Goal: Task Accomplishment & Management: Manage account settings

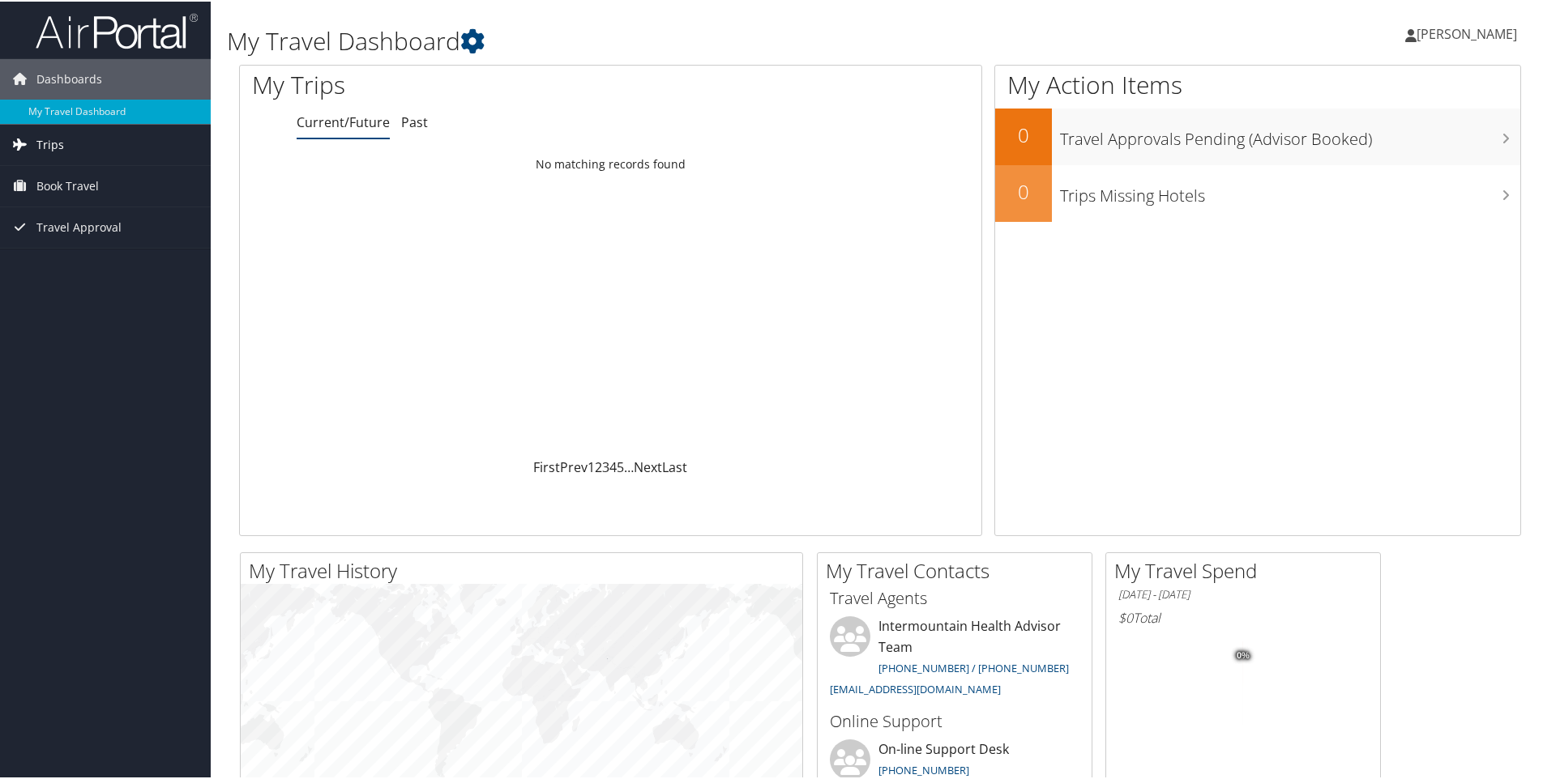
click at [91, 155] on link "Trips" at bounding box center [105, 143] width 211 height 41
click at [91, 311] on span "Travel Approval" at bounding box center [78, 299] width 85 height 41
click at [109, 296] on span "Travel Approval" at bounding box center [78, 299] width 85 height 41
click at [76, 251] on span "Book Travel" at bounding box center [67, 257] width 62 height 41
click at [76, 252] on span "Book Travel" at bounding box center [67, 257] width 62 height 41
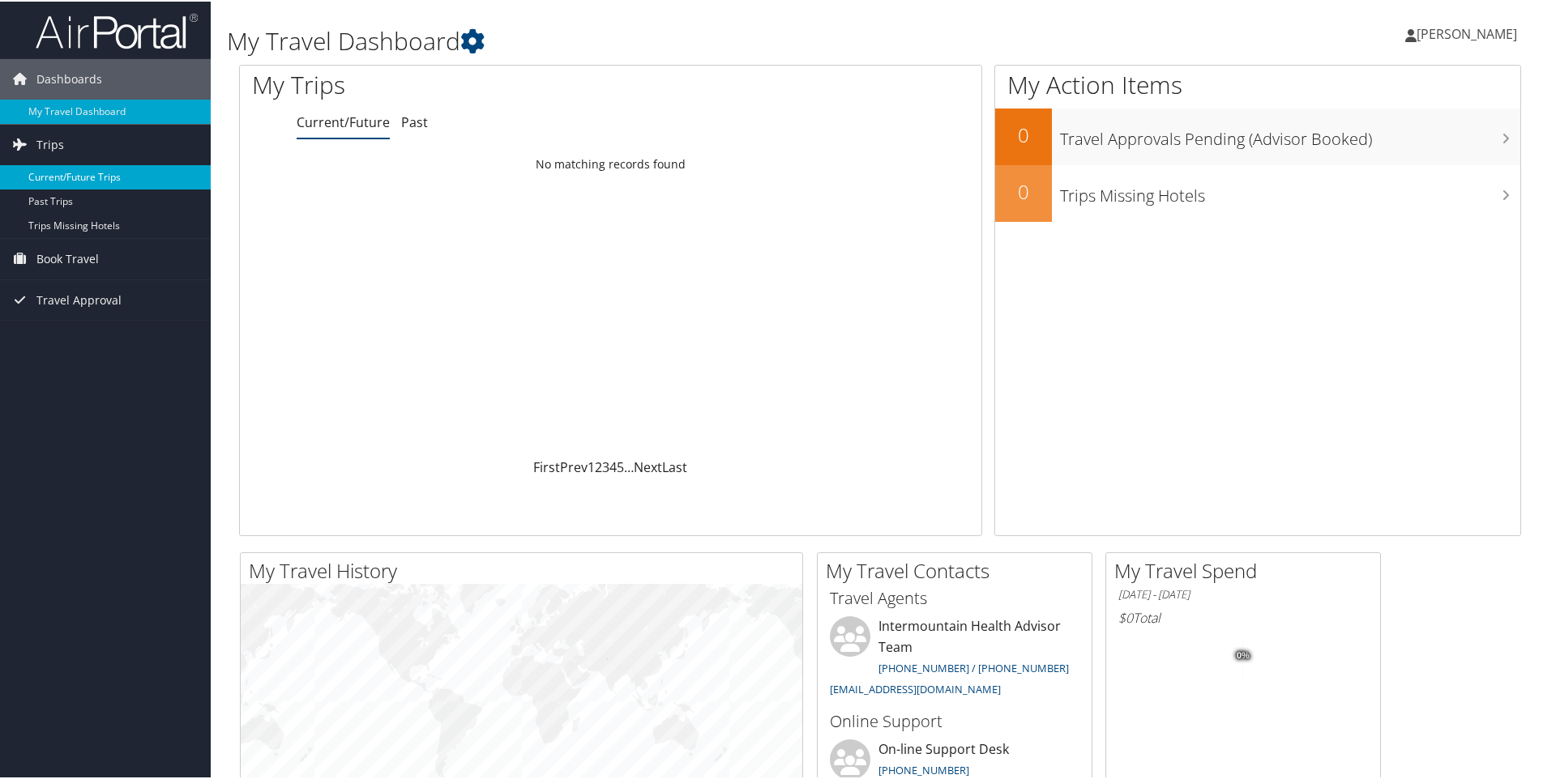
click at [122, 164] on link "Current/Future Trips" at bounding box center [105, 176] width 211 height 24
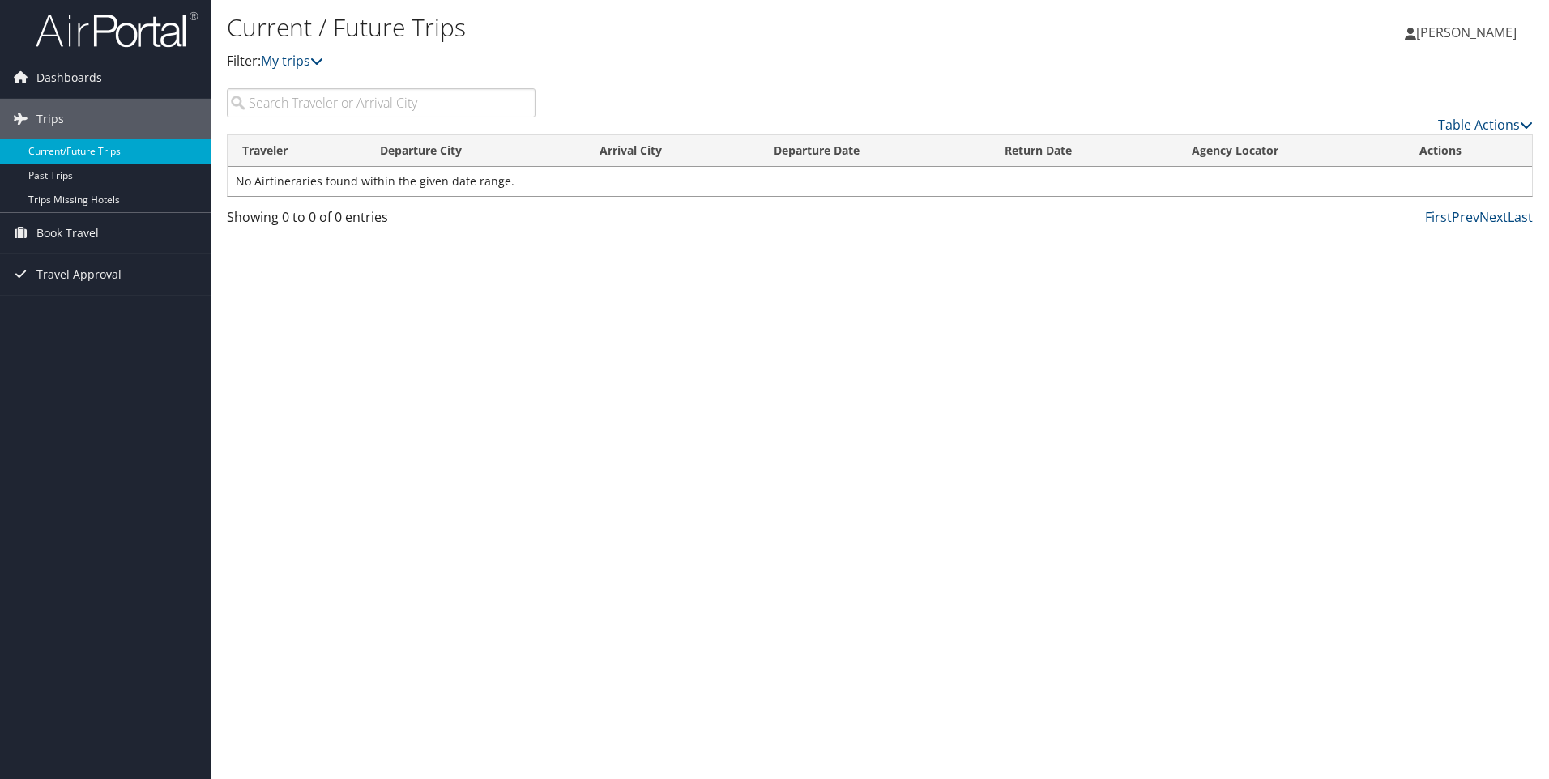
click at [92, 155] on link "Current/Future Trips" at bounding box center [105, 151] width 211 height 24
click at [85, 241] on span "Book Travel" at bounding box center [67, 233] width 62 height 41
click at [76, 344] on span "Travel Approval" at bounding box center [78, 347] width 85 height 41
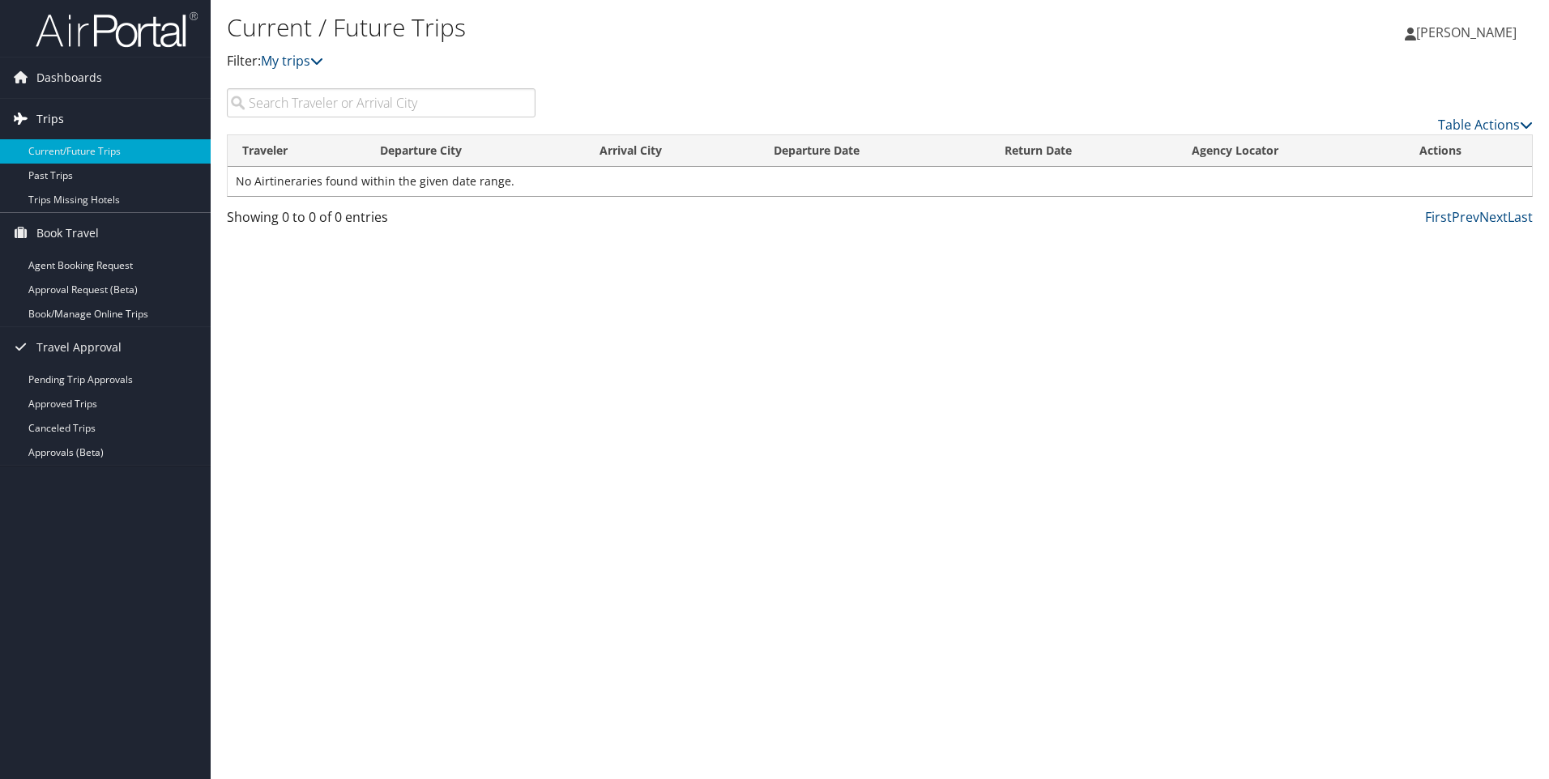
click at [56, 128] on span "Trips" at bounding box center [50, 119] width 28 height 41
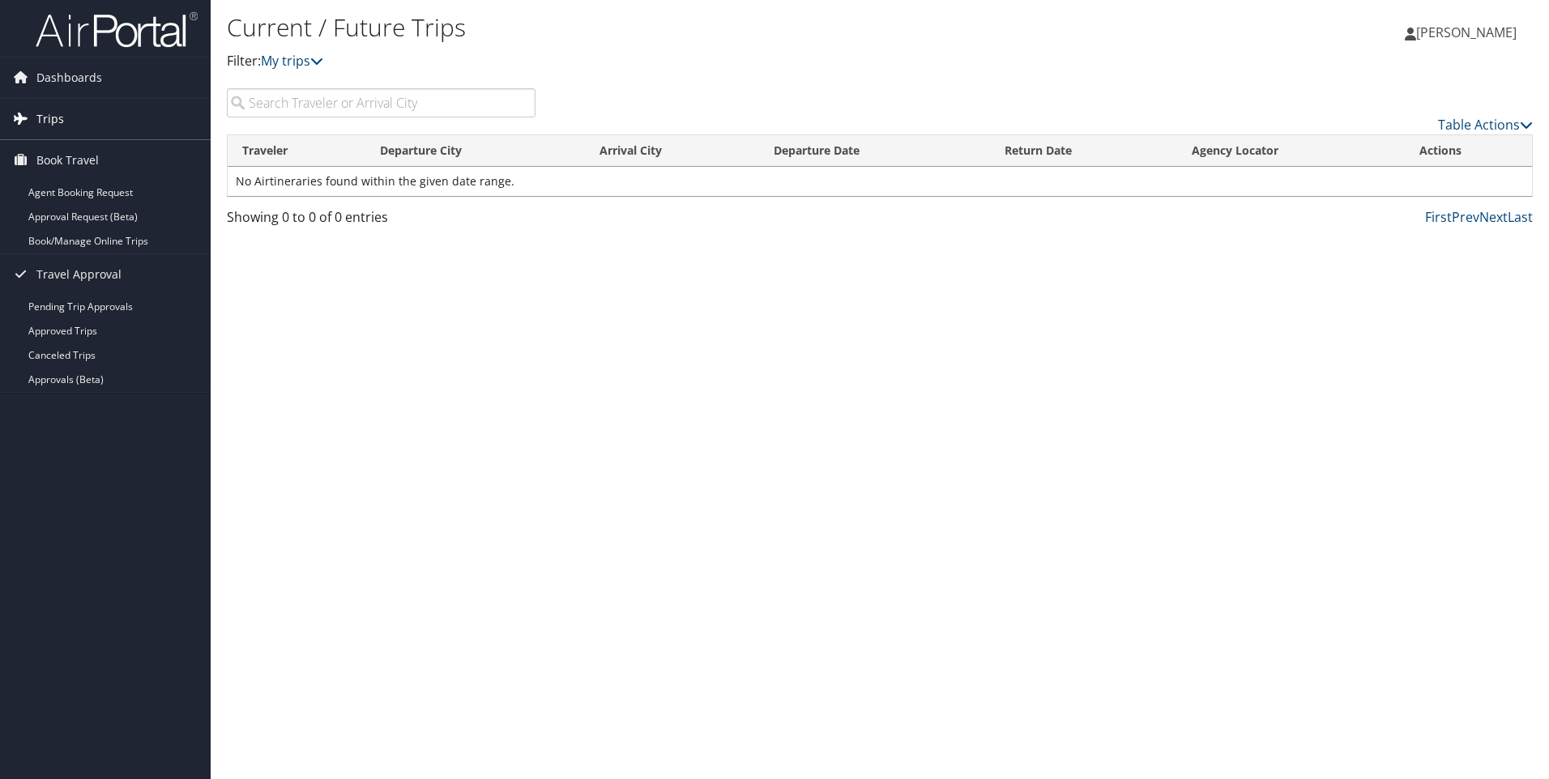
click at [56, 128] on span "Trips" at bounding box center [50, 119] width 28 height 41
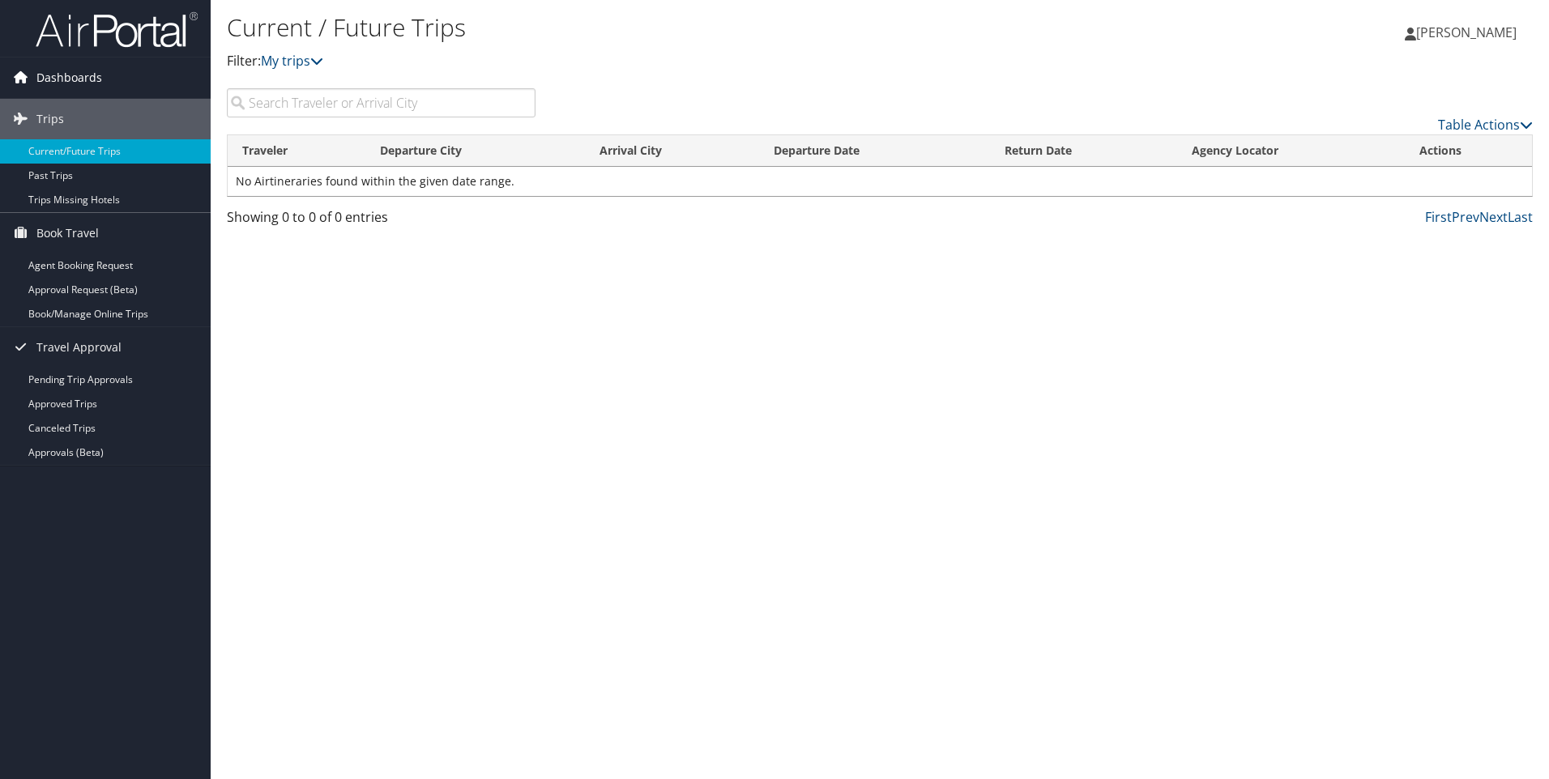
click at [70, 83] on span "Dashboards" at bounding box center [69, 78] width 66 height 41
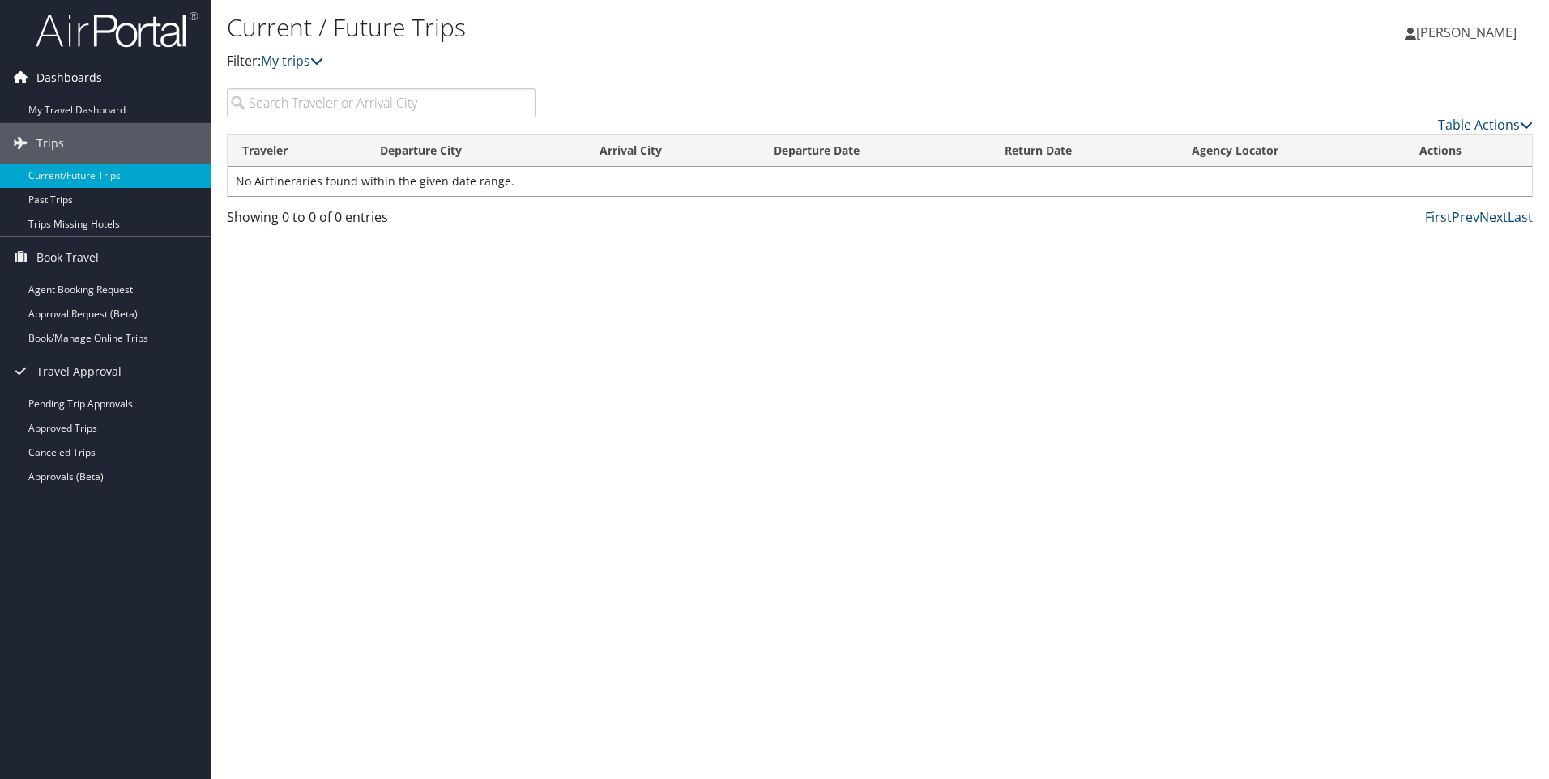
click at [70, 96] on span "Dashboards" at bounding box center [69, 78] width 66 height 41
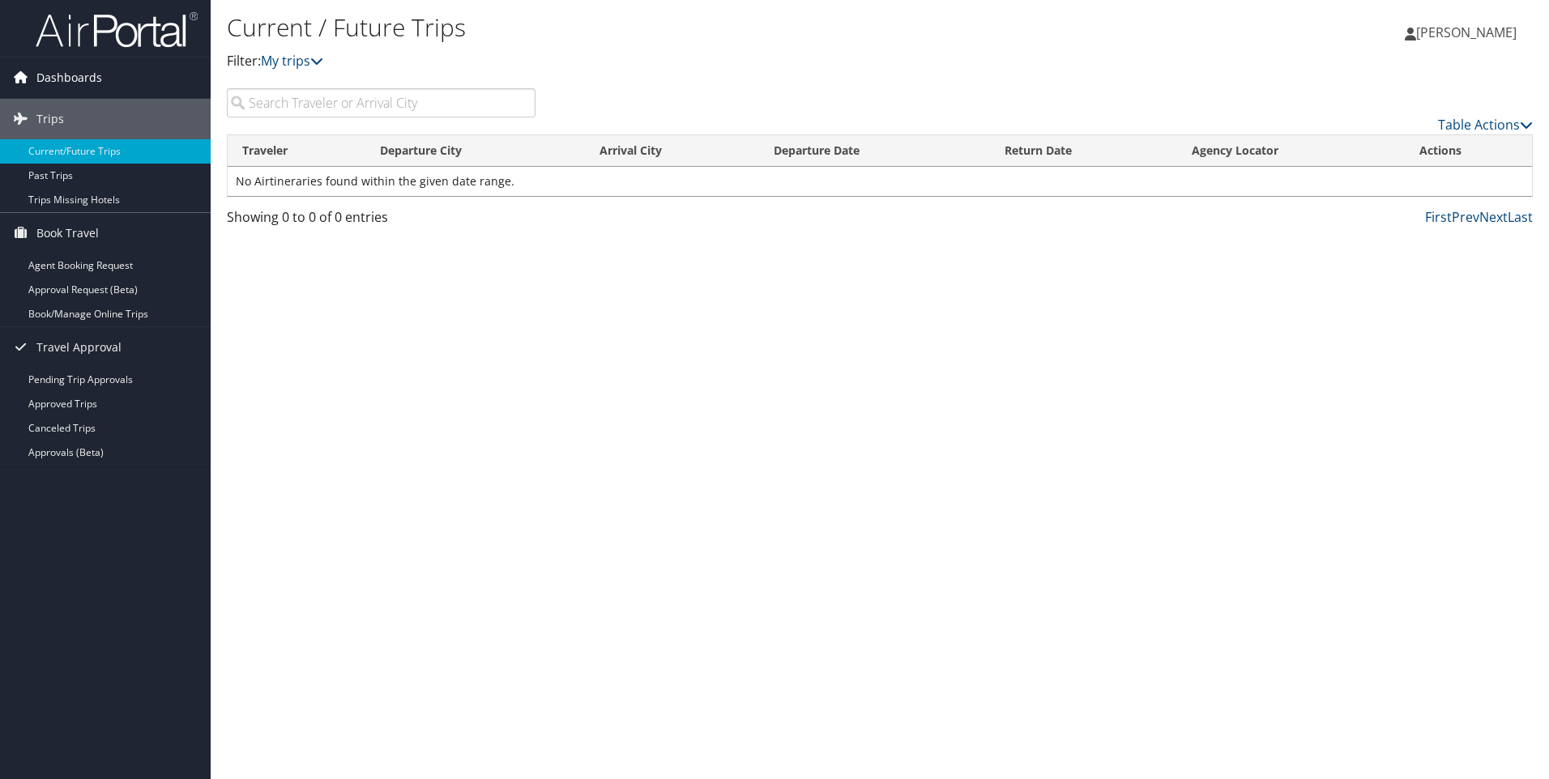
click at [70, 88] on span "Dashboards" at bounding box center [69, 78] width 66 height 41
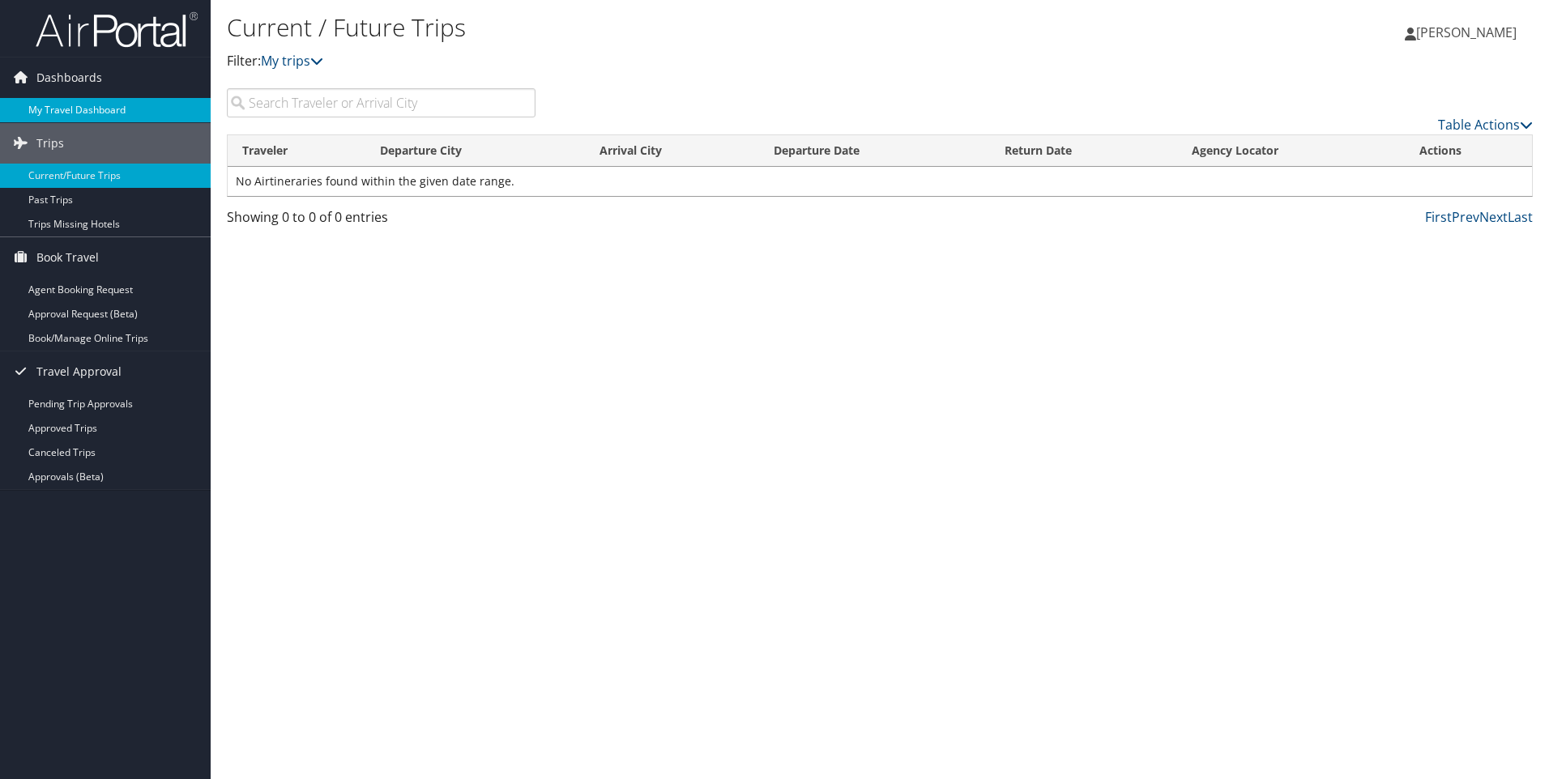
click at [71, 109] on link "My Travel Dashboard" at bounding box center [105, 110] width 211 height 24
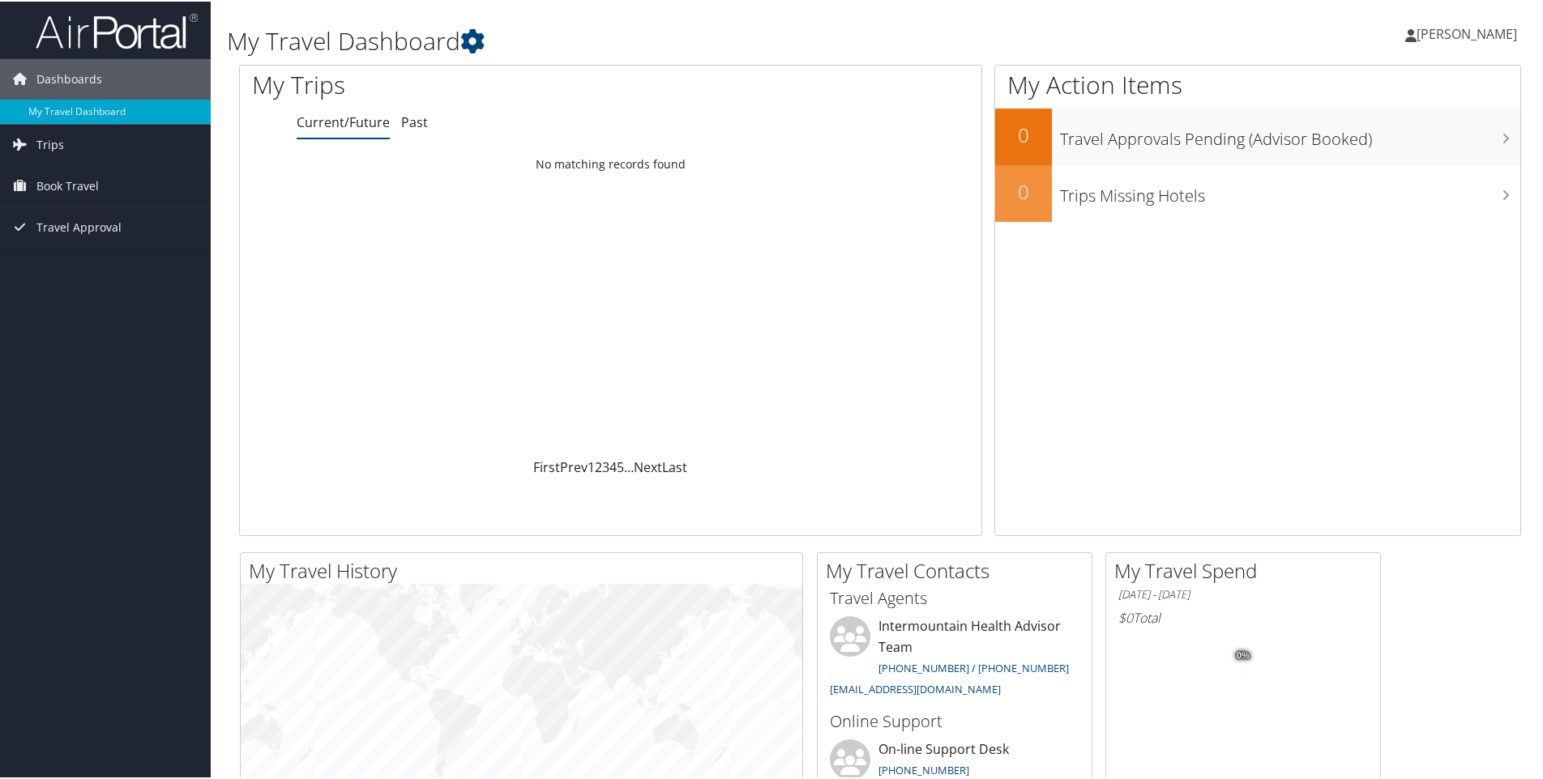
click at [382, 130] on li "Current/Future" at bounding box center [343, 121] width 93 height 29
click at [371, 127] on link "Current/Future" at bounding box center [343, 121] width 93 height 18
click at [99, 79] on span "Dashboards" at bounding box center [69, 78] width 66 height 41
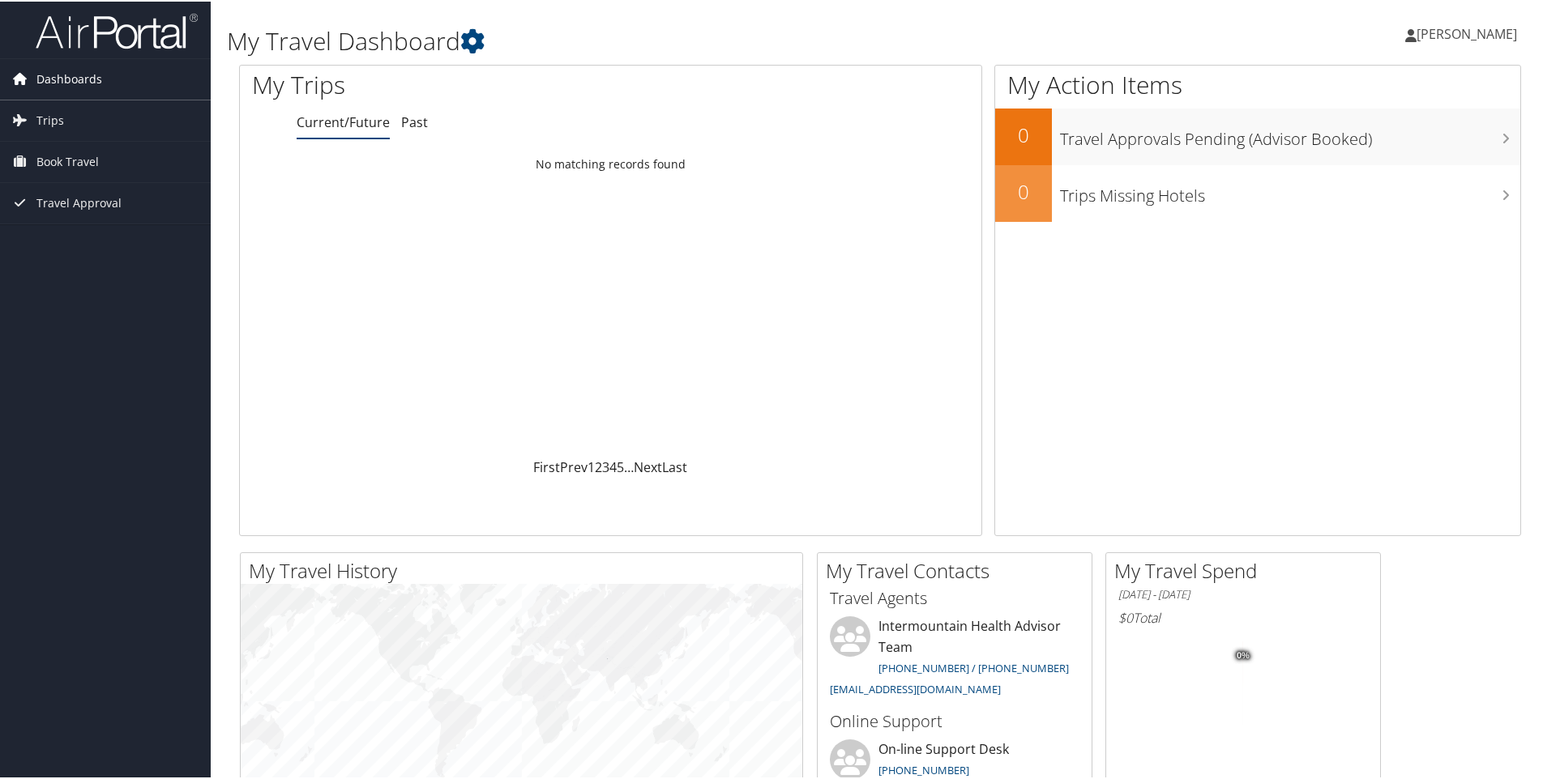
click at [99, 78] on span "Dashboards" at bounding box center [69, 78] width 66 height 41
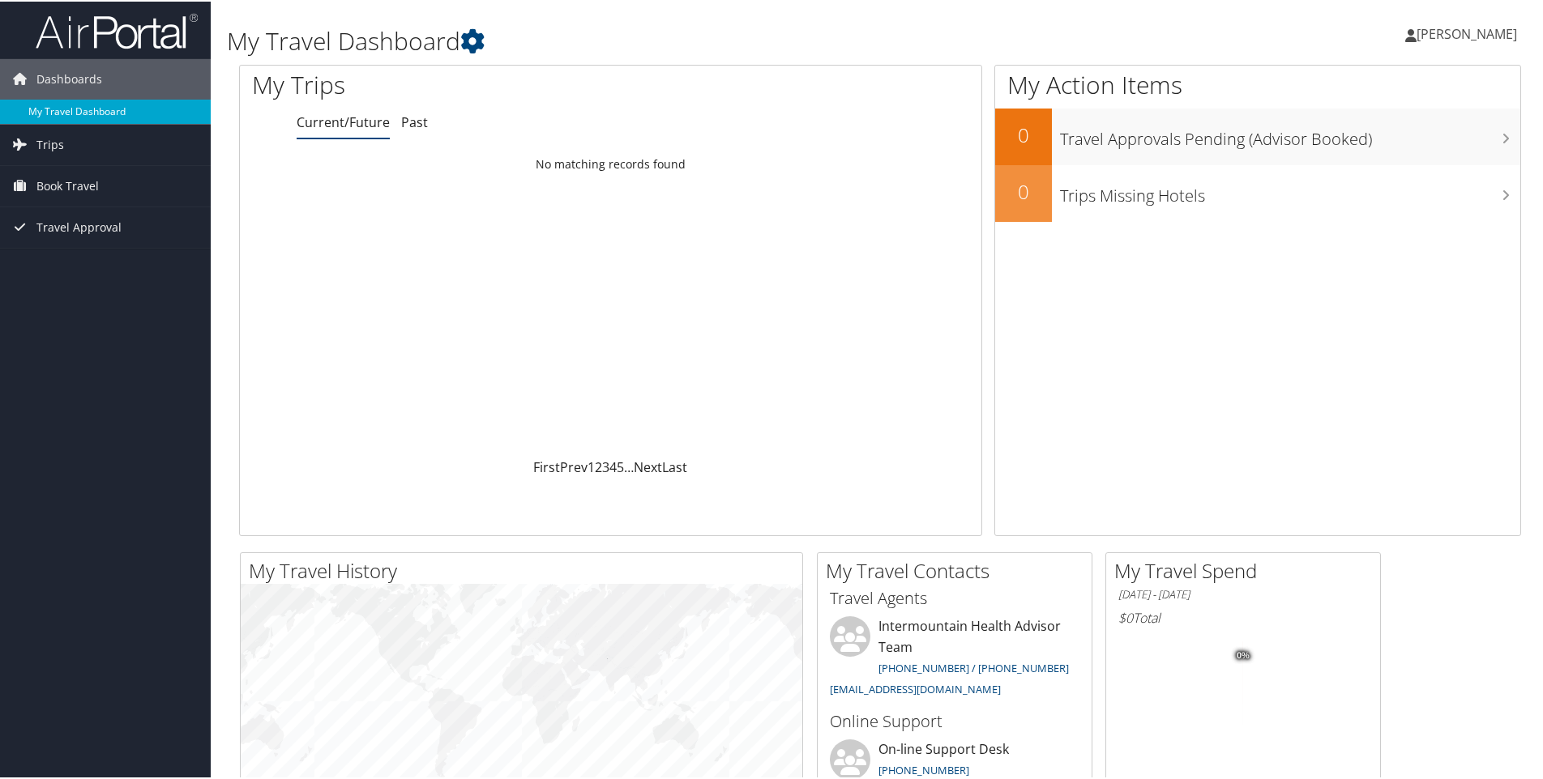
click at [72, 115] on link "My Travel Dashboard" at bounding box center [105, 110] width 211 height 24
click at [88, 152] on link "Trips" at bounding box center [105, 143] width 211 height 41
click at [136, 177] on link "Current/Future Trips" at bounding box center [105, 176] width 211 height 24
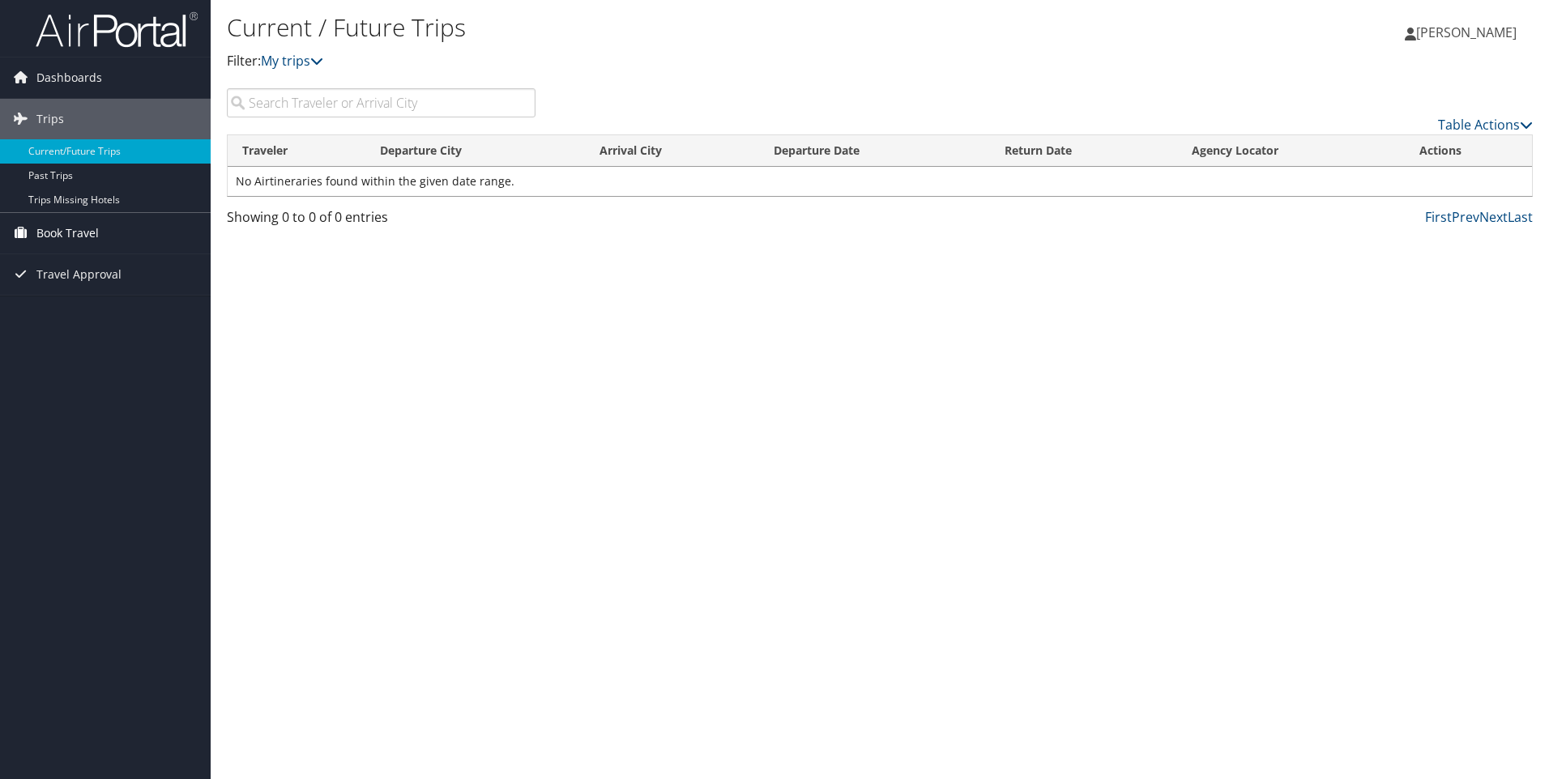
click at [131, 241] on link "Book Travel" at bounding box center [105, 233] width 211 height 41
click at [100, 274] on link "Agent Booking Request" at bounding box center [105, 266] width 211 height 24
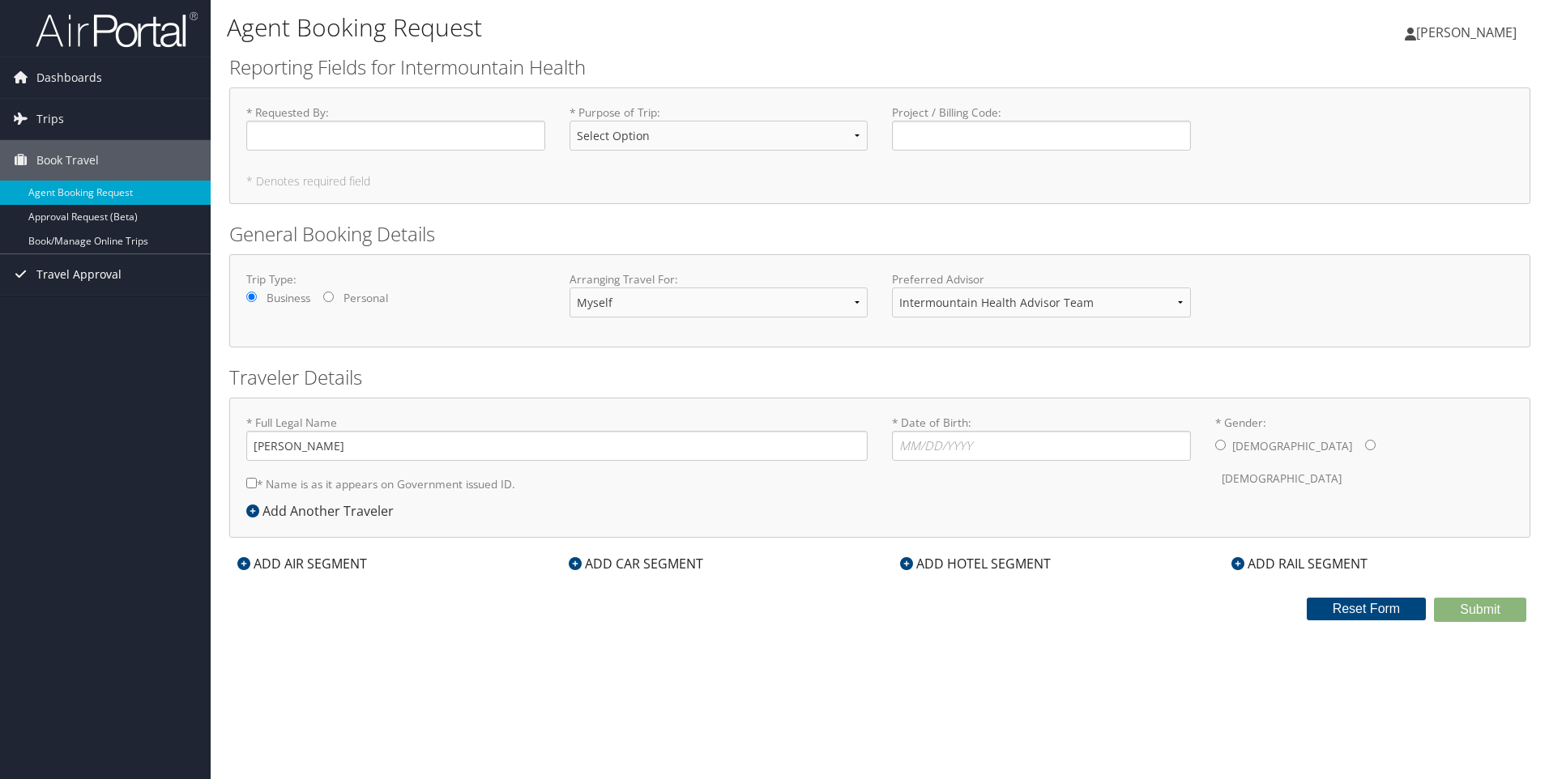
click at [51, 277] on span "Travel Approval" at bounding box center [78, 274] width 85 height 41
click at [117, 192] on link "Agent Booking Request" at bounding box center [105, 193] width 211 height 24
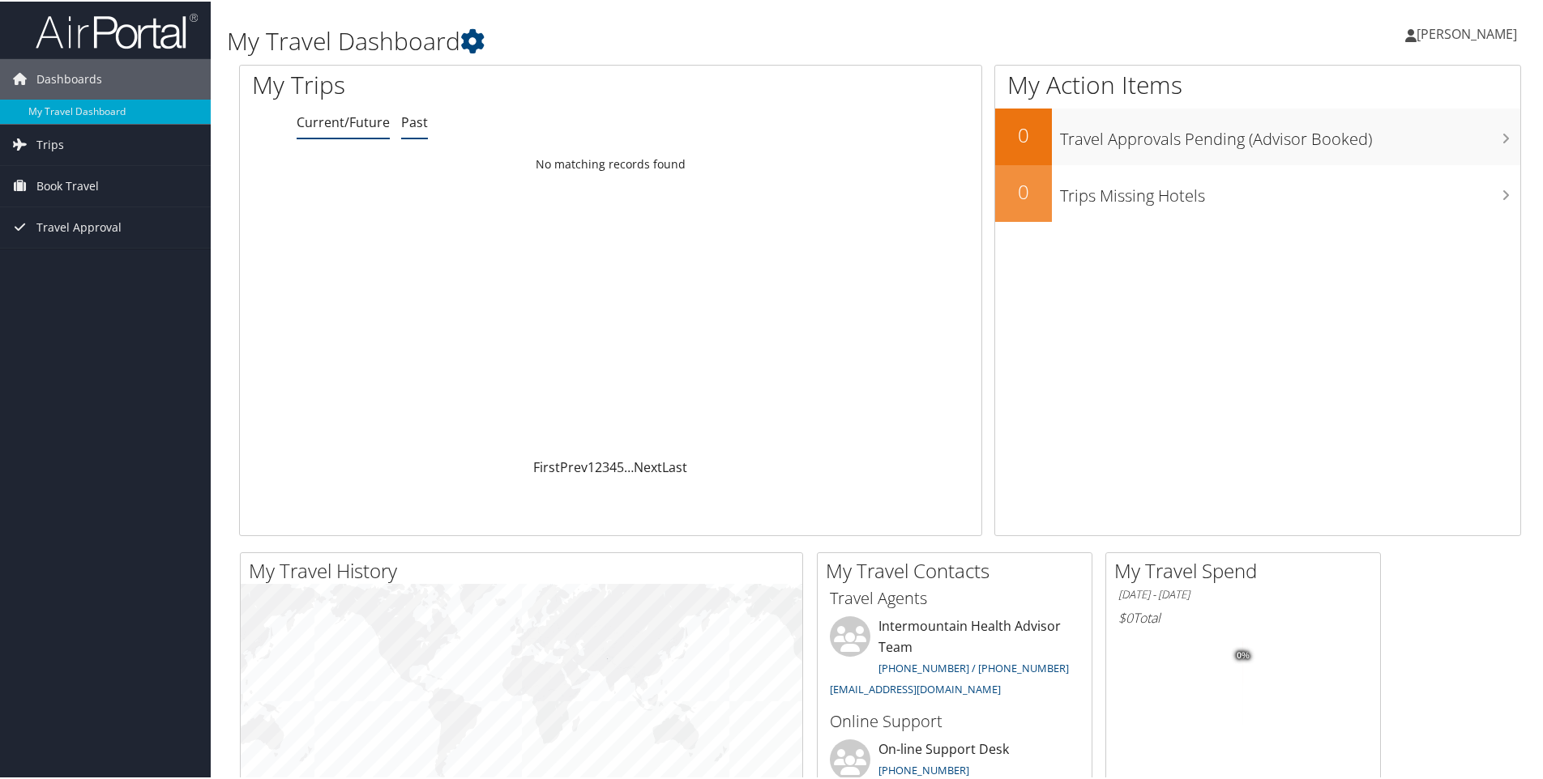
click at [416, 126] on link "Past" at bounding box center [414, 121] width 27 height 18
click at [335, 111] on li "Current/Future" at bounding box center [343, 121] width 93 height 29
click at [321, 134] on li "Current/Future" at bounding box center [343, 121] width 93 height 29
click at [352, 124] on link "Current/Future" at bounding box center [343, 121] width 93 height 18
click at [482, 35] on icon at bounding box center [472, 40] width 24 height 24
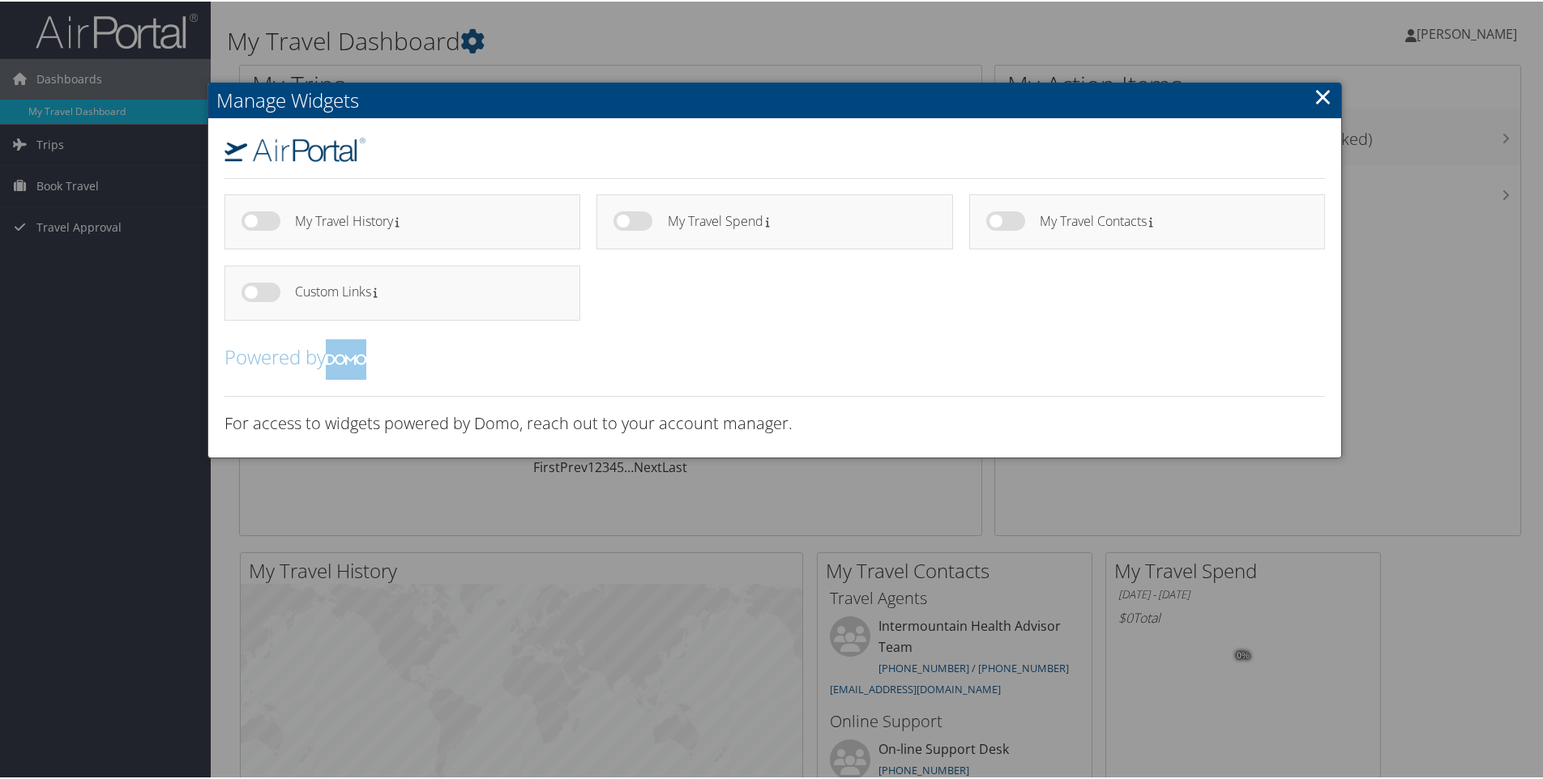
click at [1318, 100] on link "×" at bounding box center [1322, 95] width 19 height 32
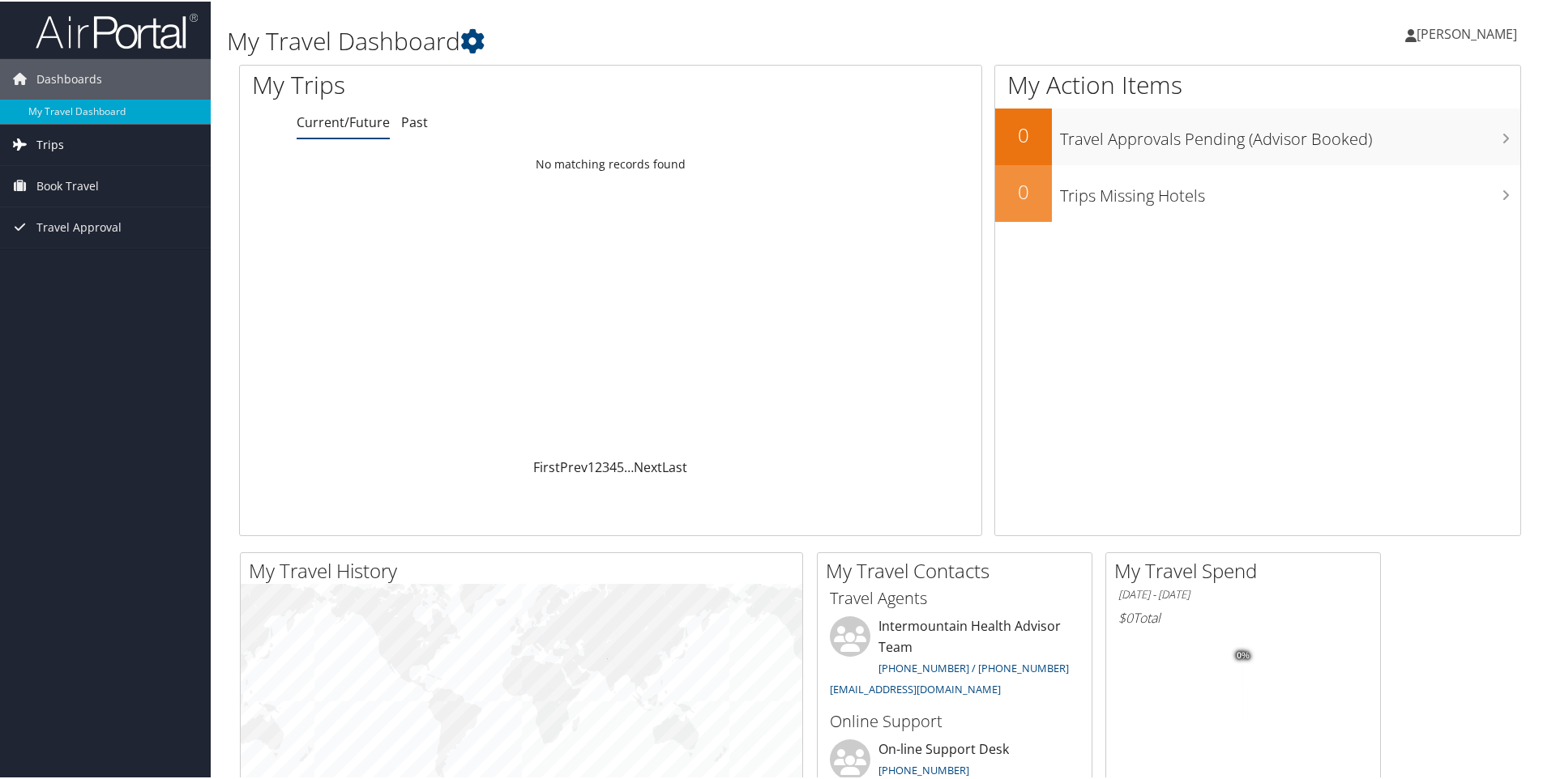
click at [90, 145] on link "Trips" at bounding box center [105, 143] width 211 height 41
click at [131, 175] on link "Current/Future Trips" at bounding box center [105, 176] width 211 height 24
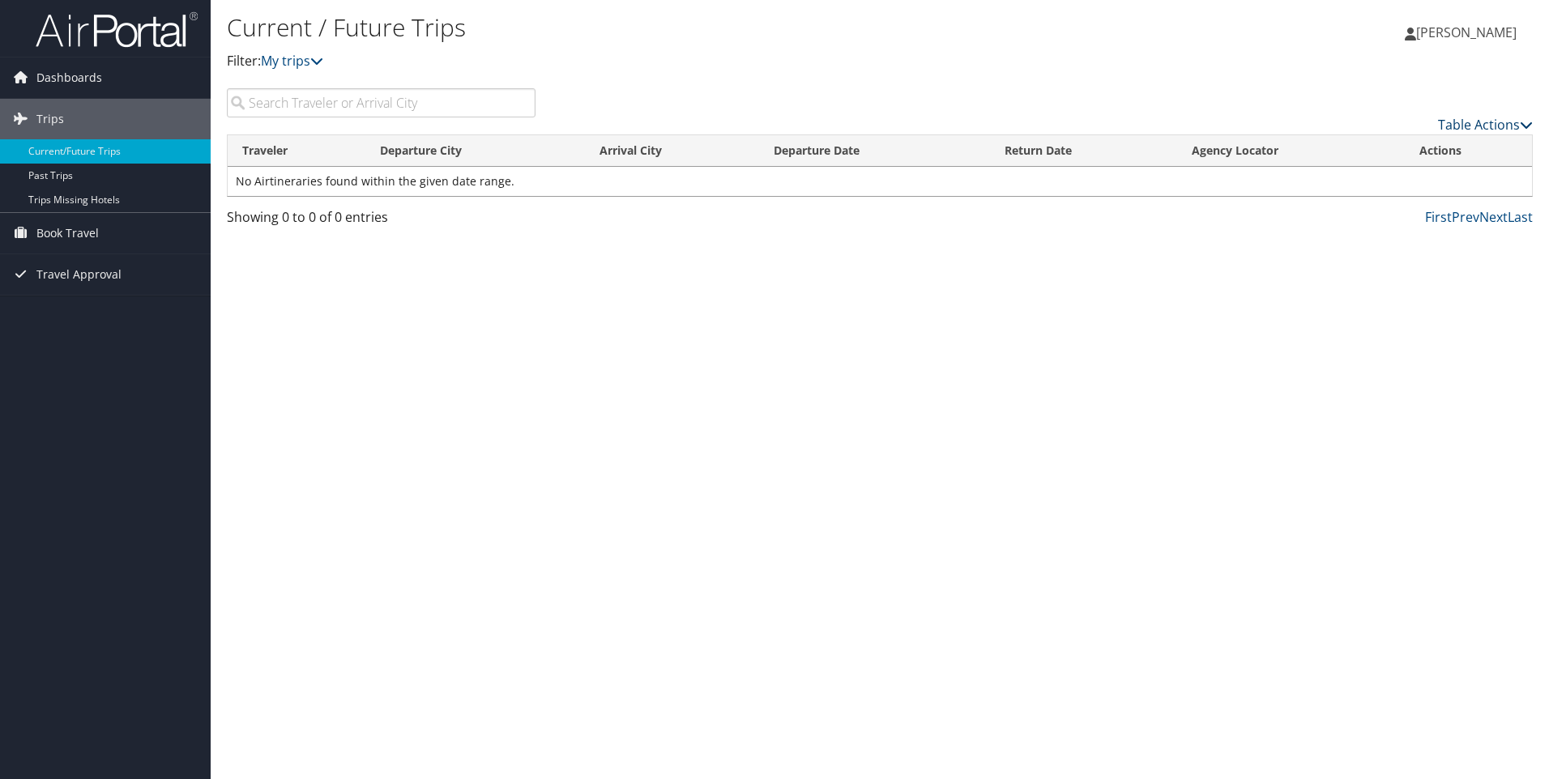
click at [1512, 131] on link "Table Actions" at bounding box center [1485, 125] width 95 height 18
click at [1512, 130] on div at bounding box center [774, 389] width 1549 height 779
click at [310, 62] on link "My trips" at bounding box center [292, 61] width 62 height 18
click at [319, 62] on icon at bounding box center [316, 60] width 13 height 13
click at [75, 233] on span "Book Travel" at bounding box center [67, 233] width 62 height 41
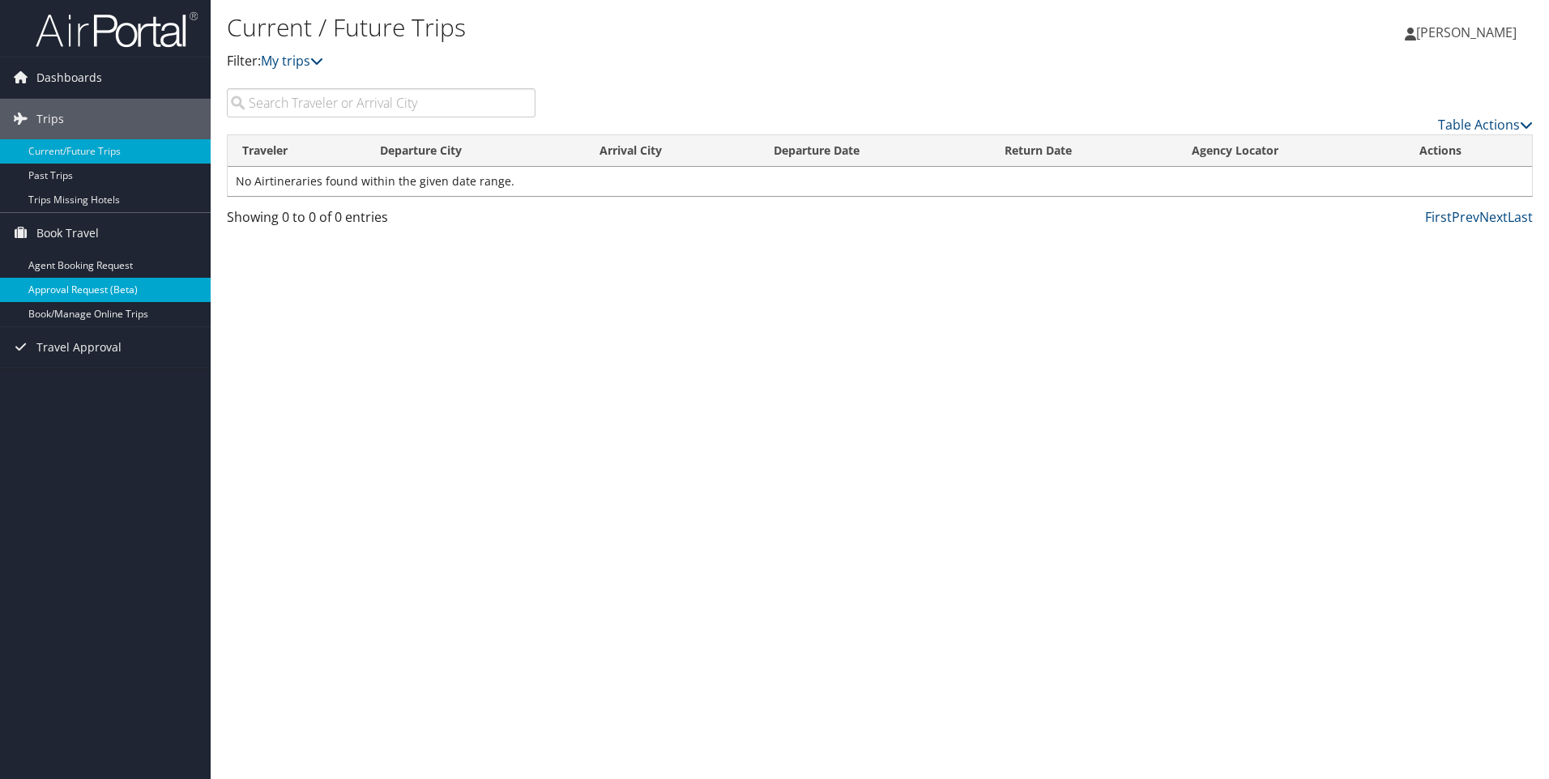
click at [119, 290] on link "Approval Request (Beta)" at bounding box center [105, 290] width 211 height 24
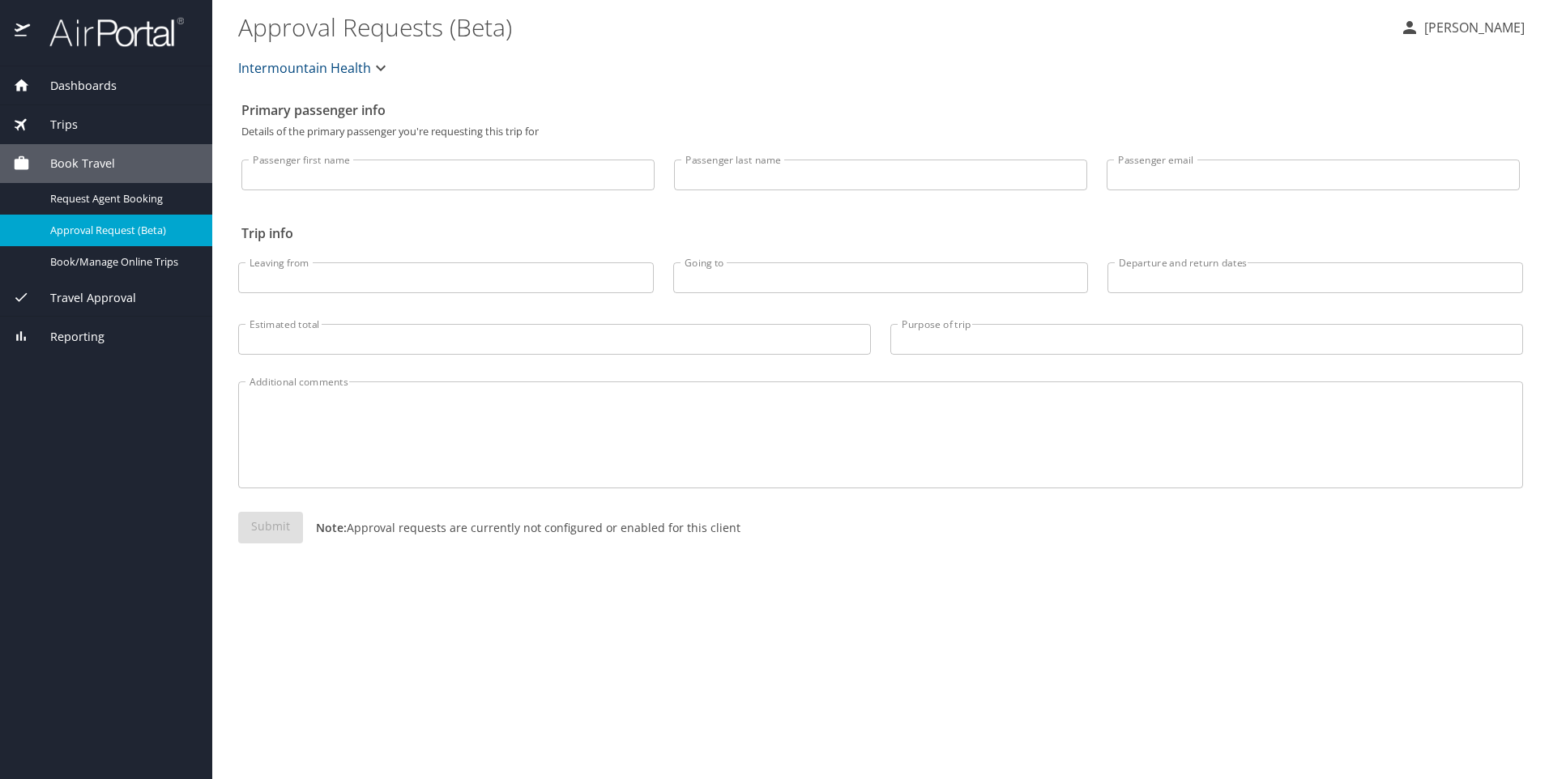
select select "US"
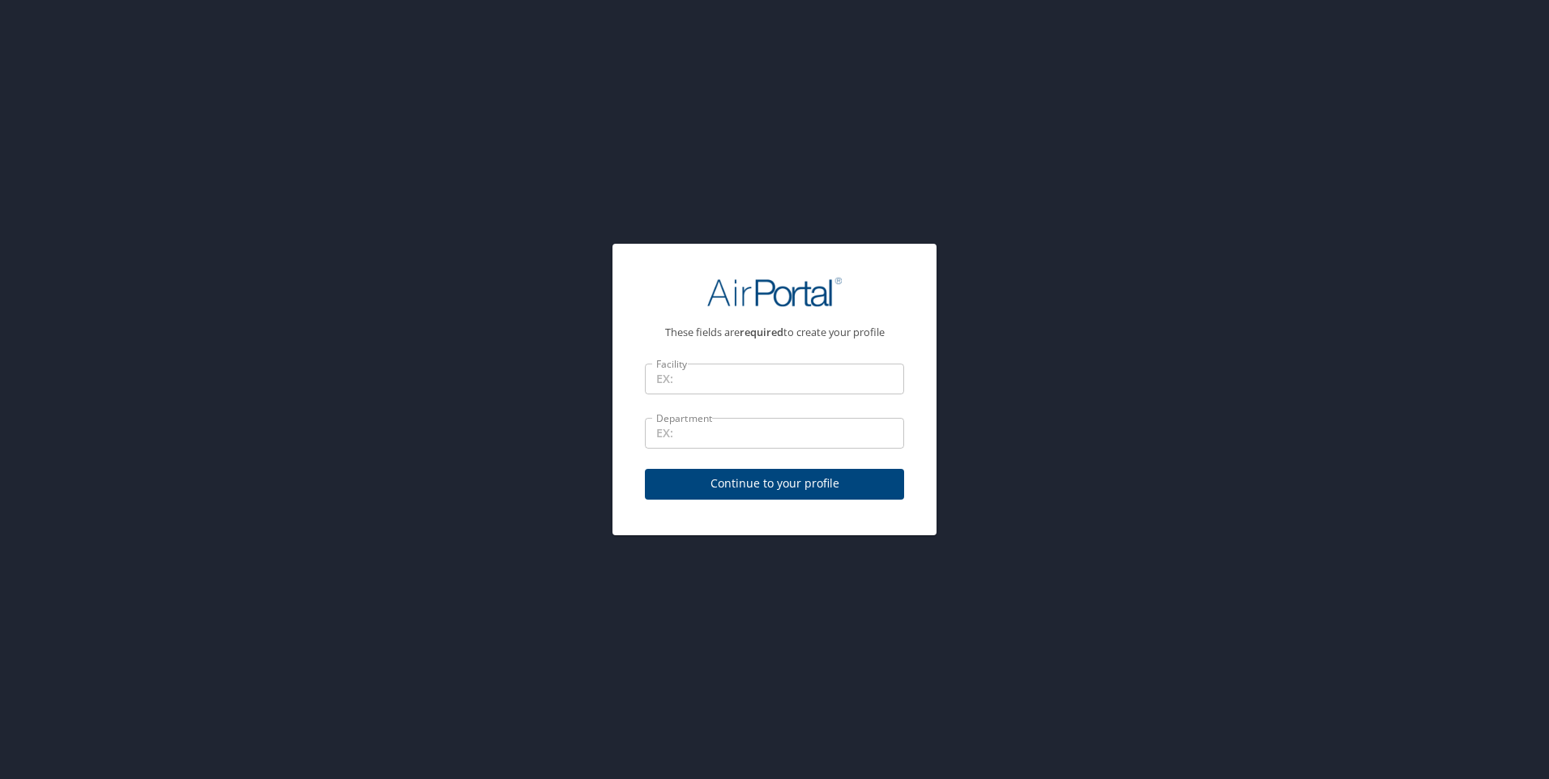
click at [1236, 371] on div "These fields are required to create your profile Facility Facility Department D…" at bounding box center [774, 389] width 1549 height 779
click at [817, 483] on span "Continue to your profile" at bounding box center [774, 484] width 233 height 20
select select "US"
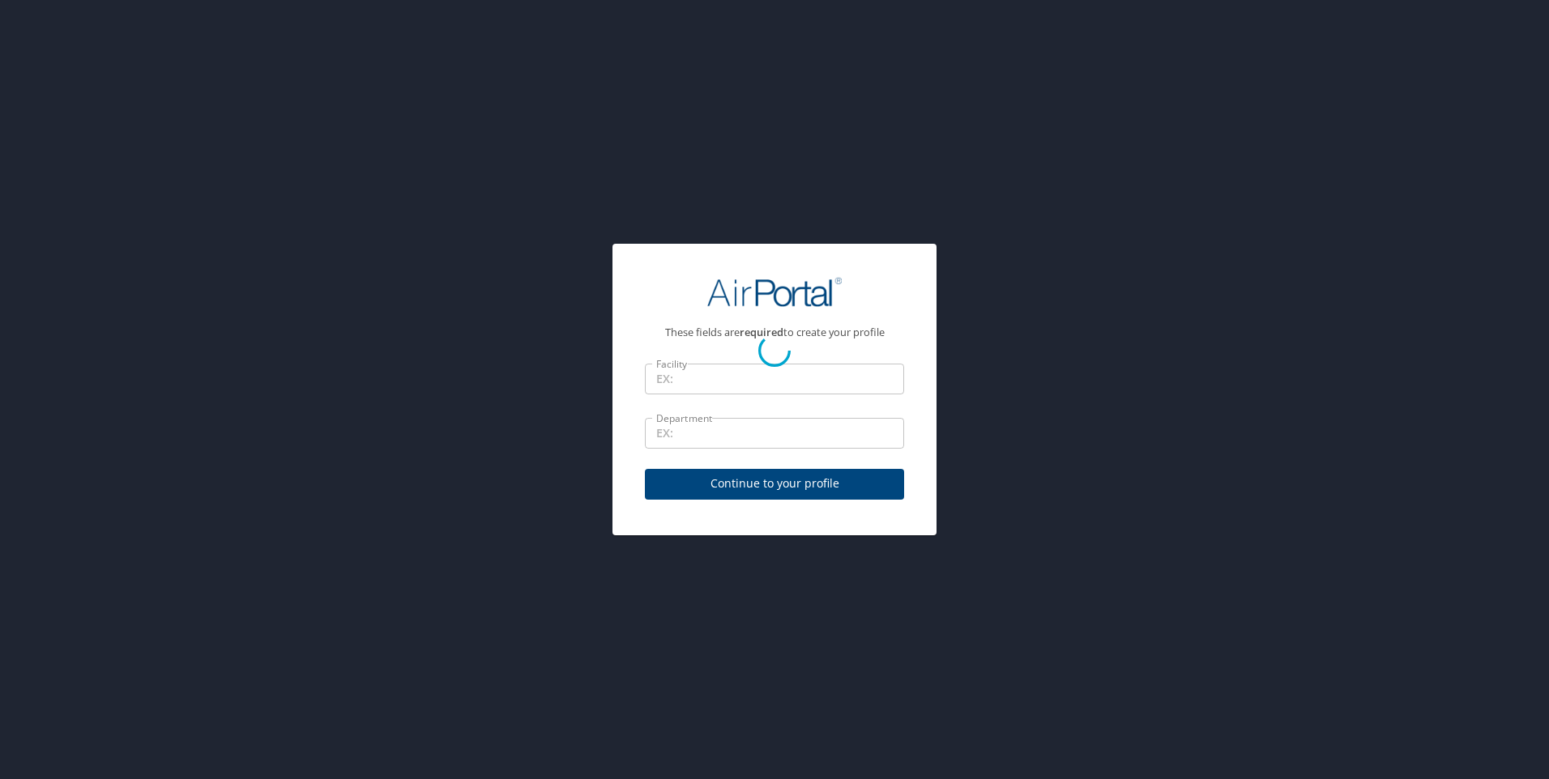
select select "US"
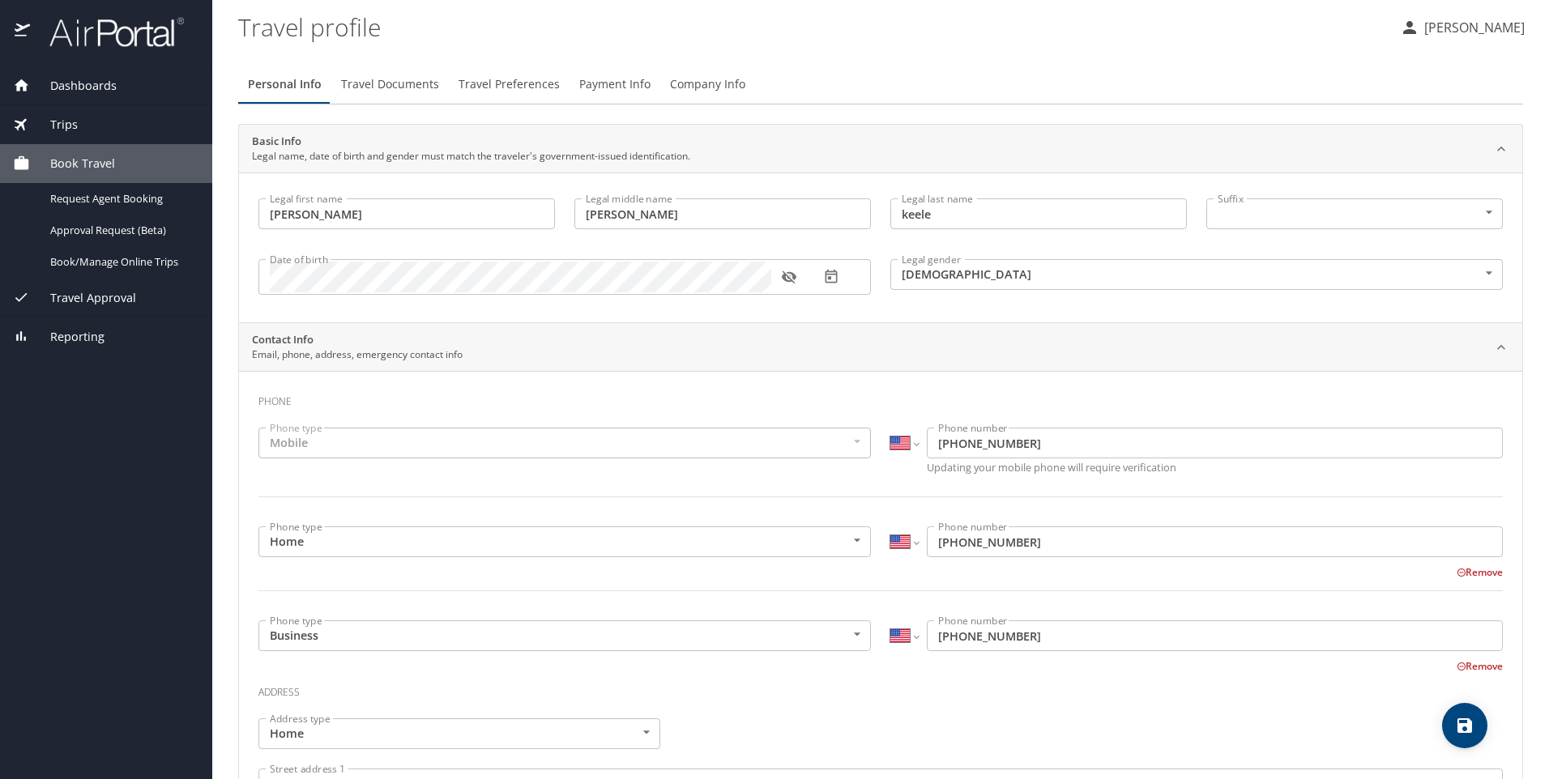
click at [381, 89] on span "Travel Documents" at bounding box center [390, 85] width 98 height 20
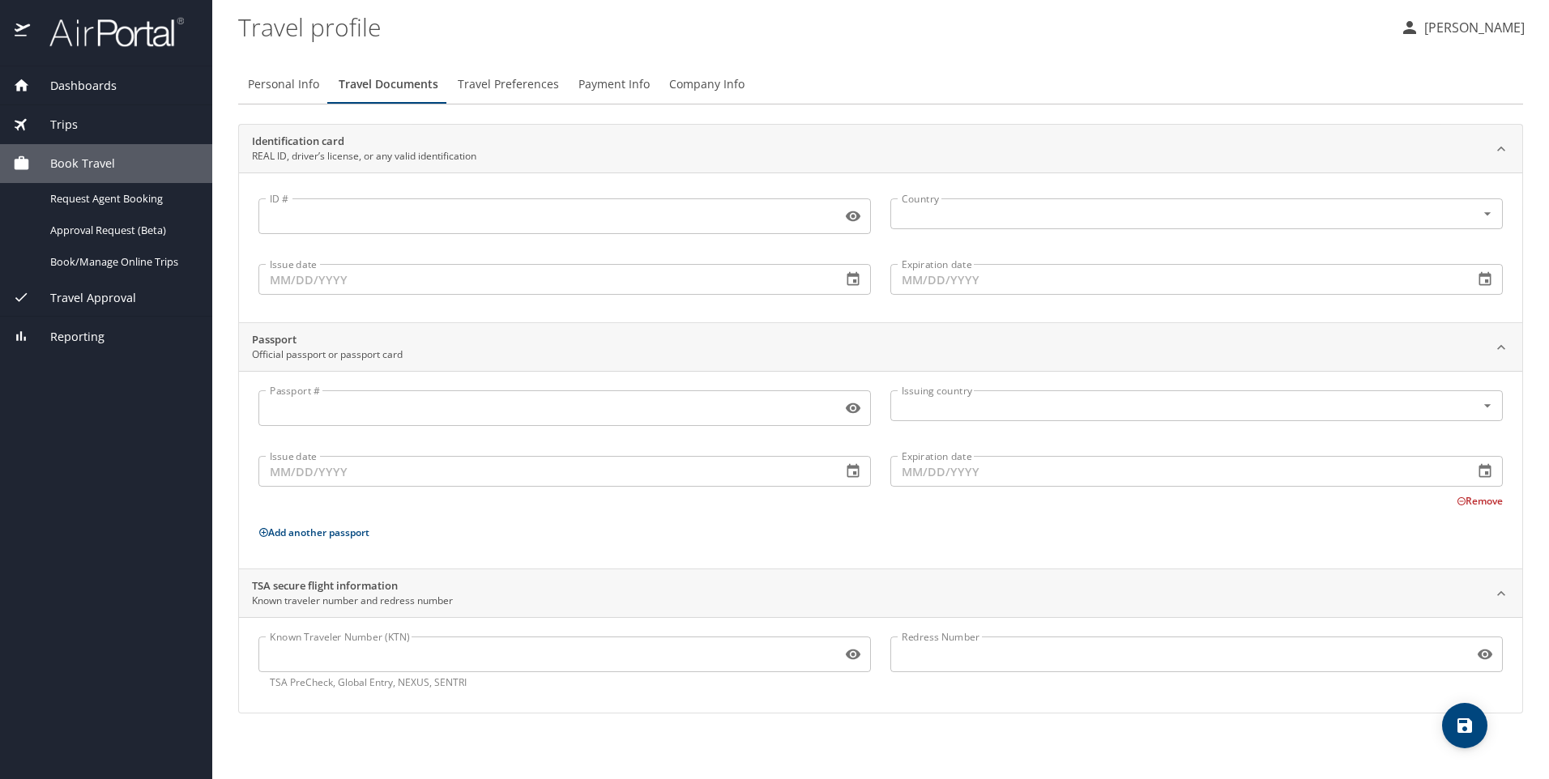
click at [504, 76] on span "Travel Preferences" at bounding box center [508, 85] width 101 height 20
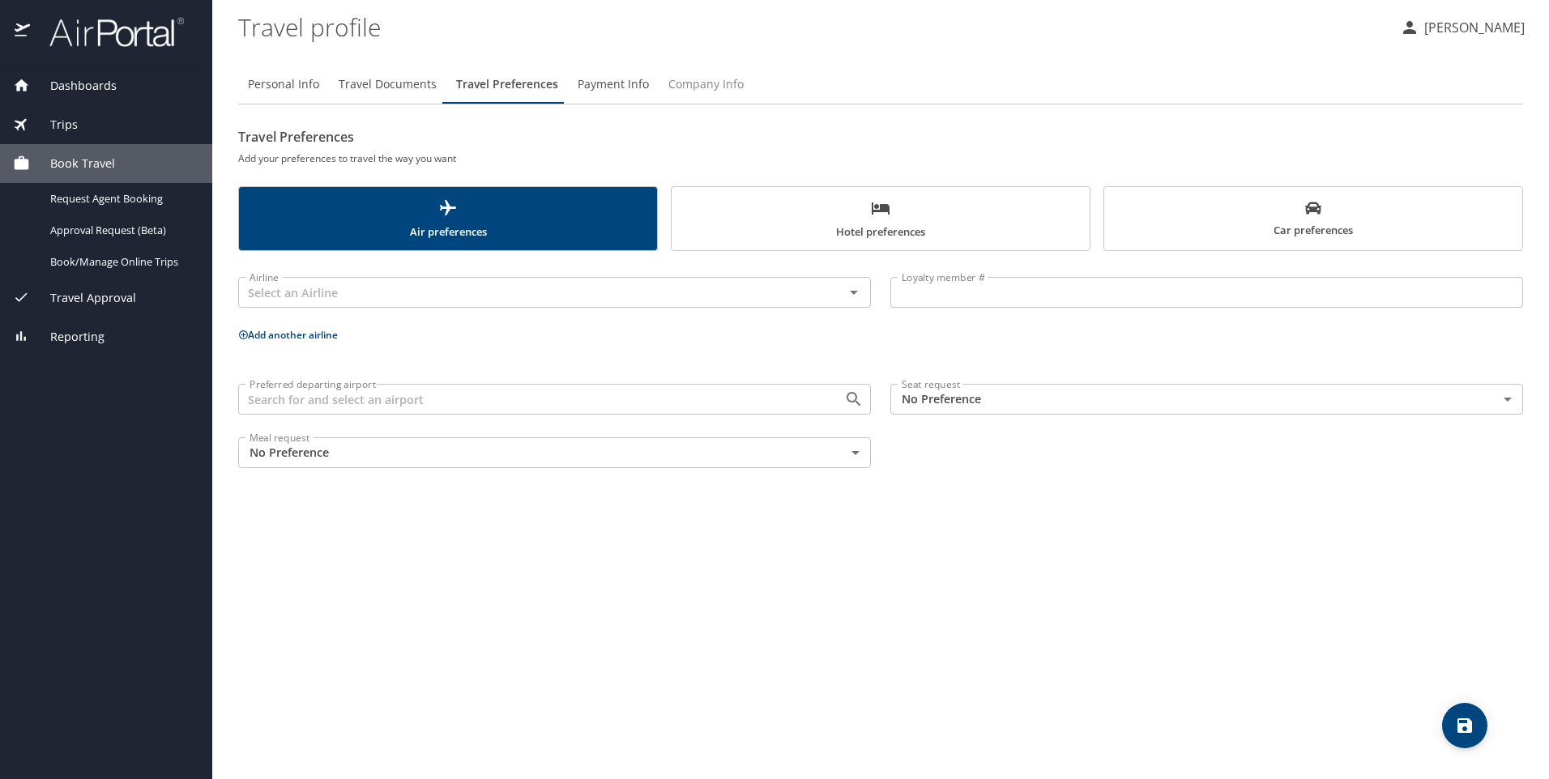
click at [724, 81] on span "Company Info" at bounding box center [705, 85] width 75 height 20
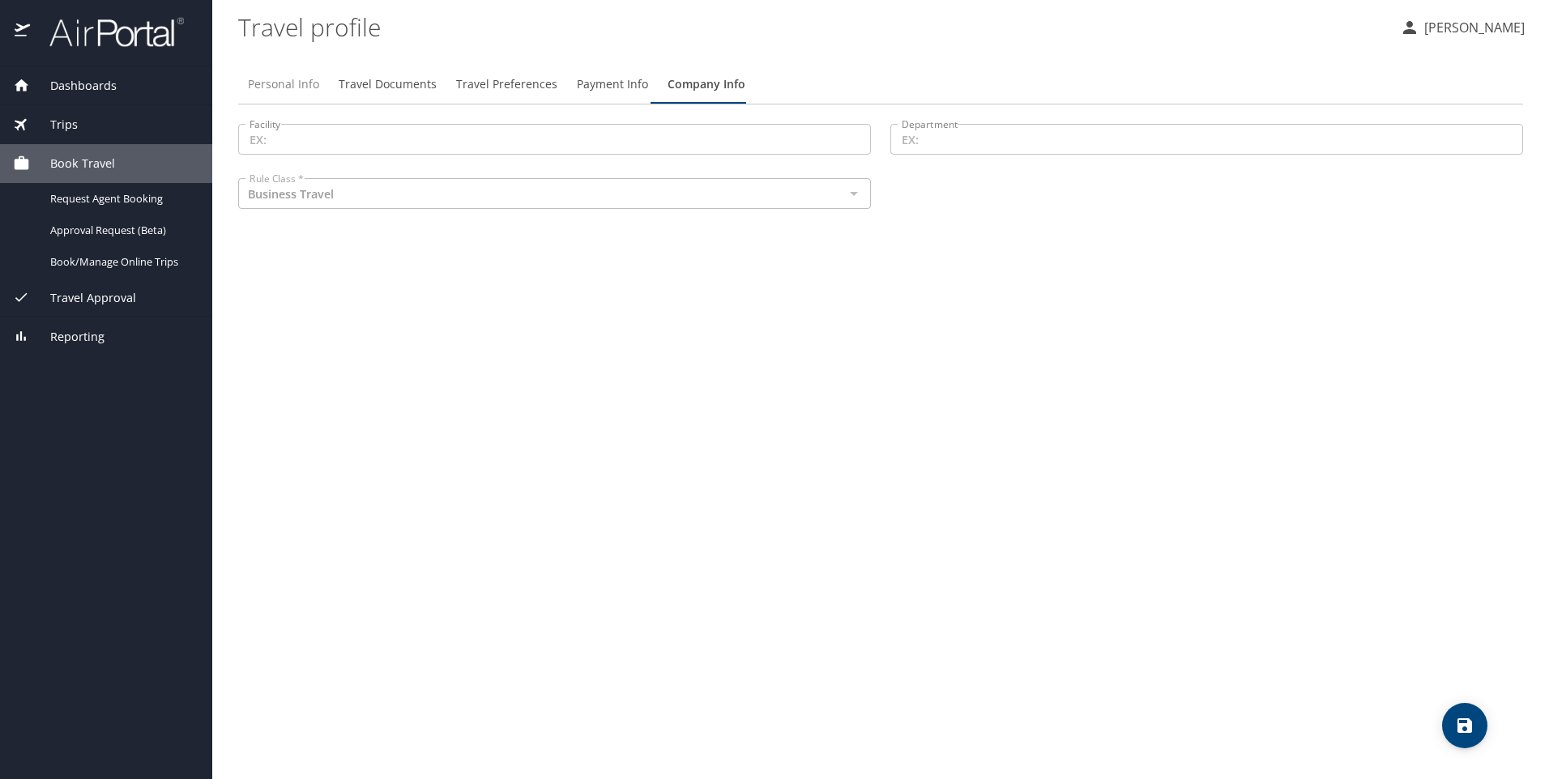
click at [272, 83] on span "Personal Info" at bounding box center [283, 85] width 71 height 20
select select "US"
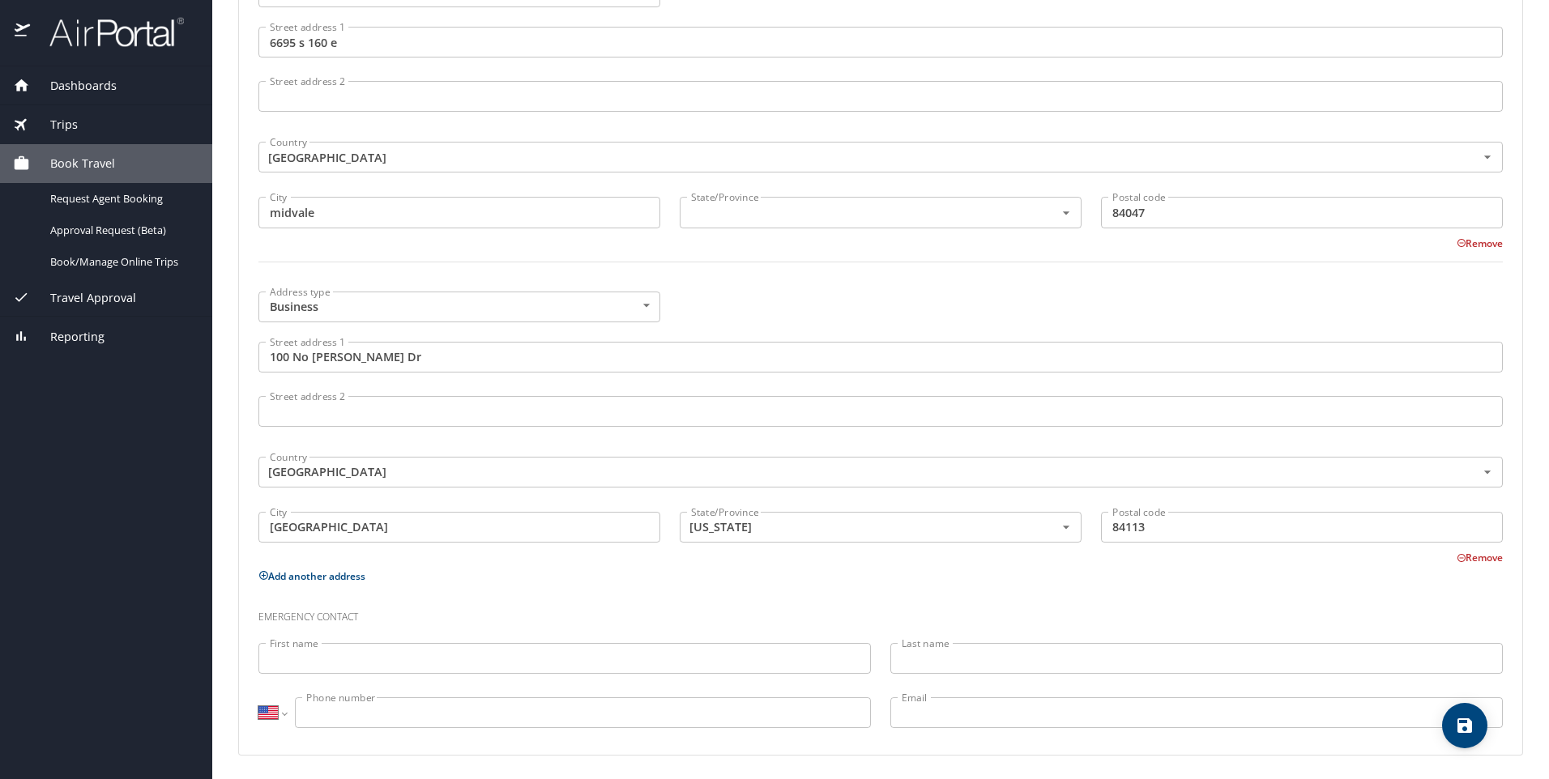
scroll to position [745, 0]
click at [88, 335] on span "Reporting" at bounding box center [67, 337] width 75 height 18
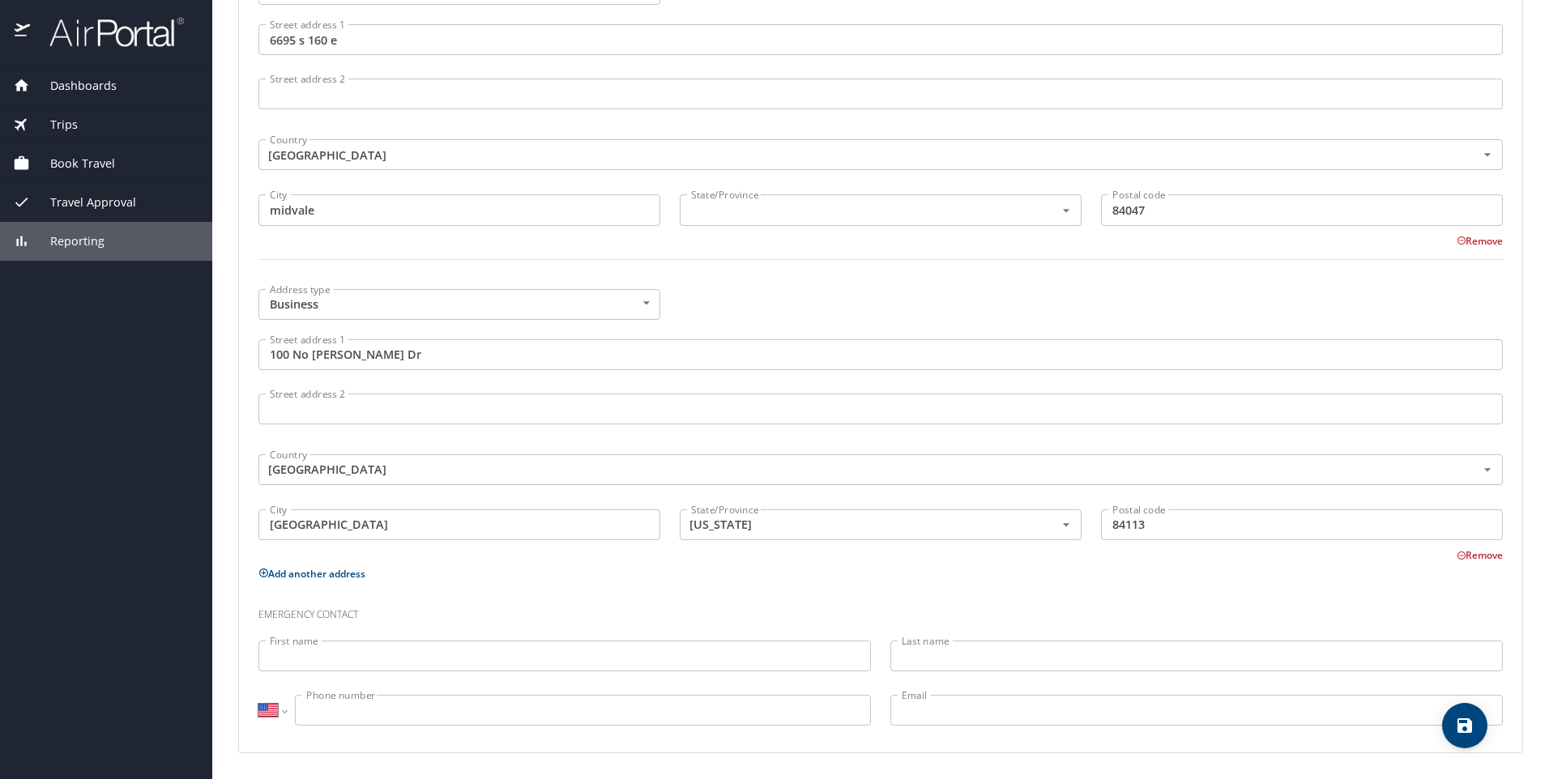
click at [85, 262] on div "Dashboards My Travel Dashboard Trips Current / Future Trips Past Trips Trips Mi…" at bounding box center [106, 422] width 212 height 713
click at [85, 246] on span "Reporting" at bounding box center [67, 242] width 75 height 18
click at [89, 204] on span "Travel Approval" at bounding box center [83, 203] width 106 height 18
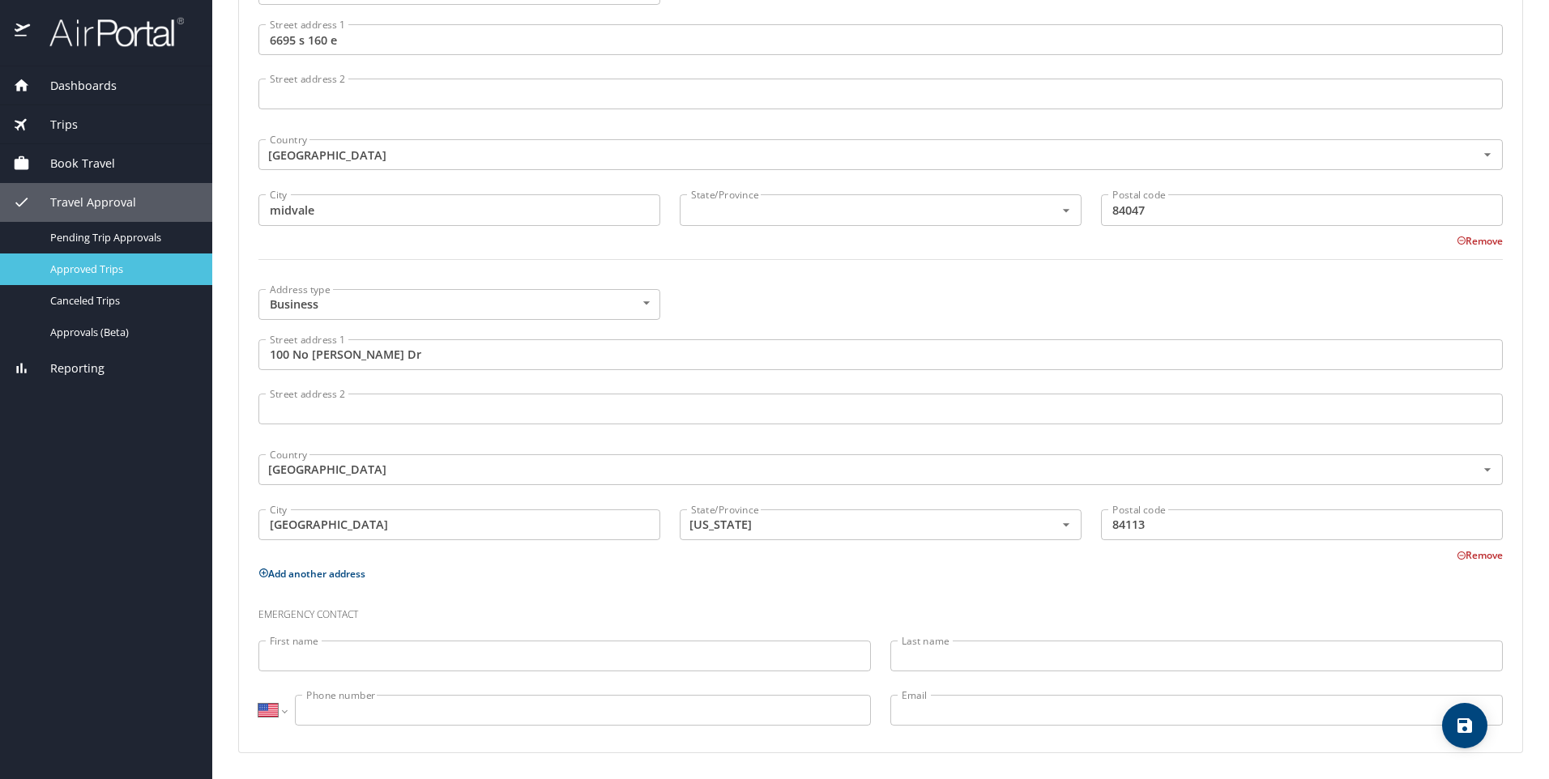
click at [111, 265] on span "Approved Trips" at bounding box center [121, 269] width 143 height 15
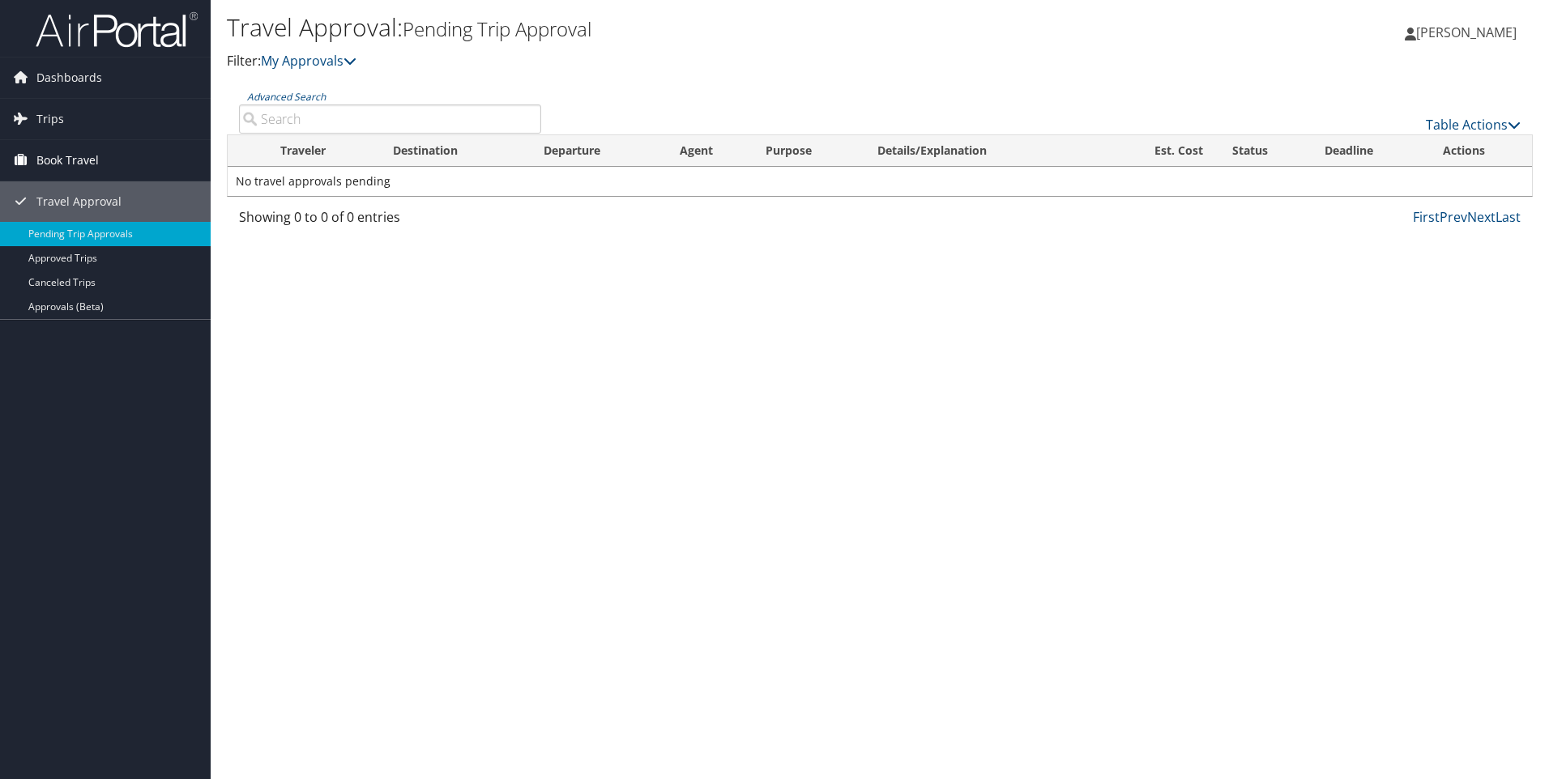
click at [98, 178] on span "Book Travel" at bounding box center [67, 160] width 62 height 41
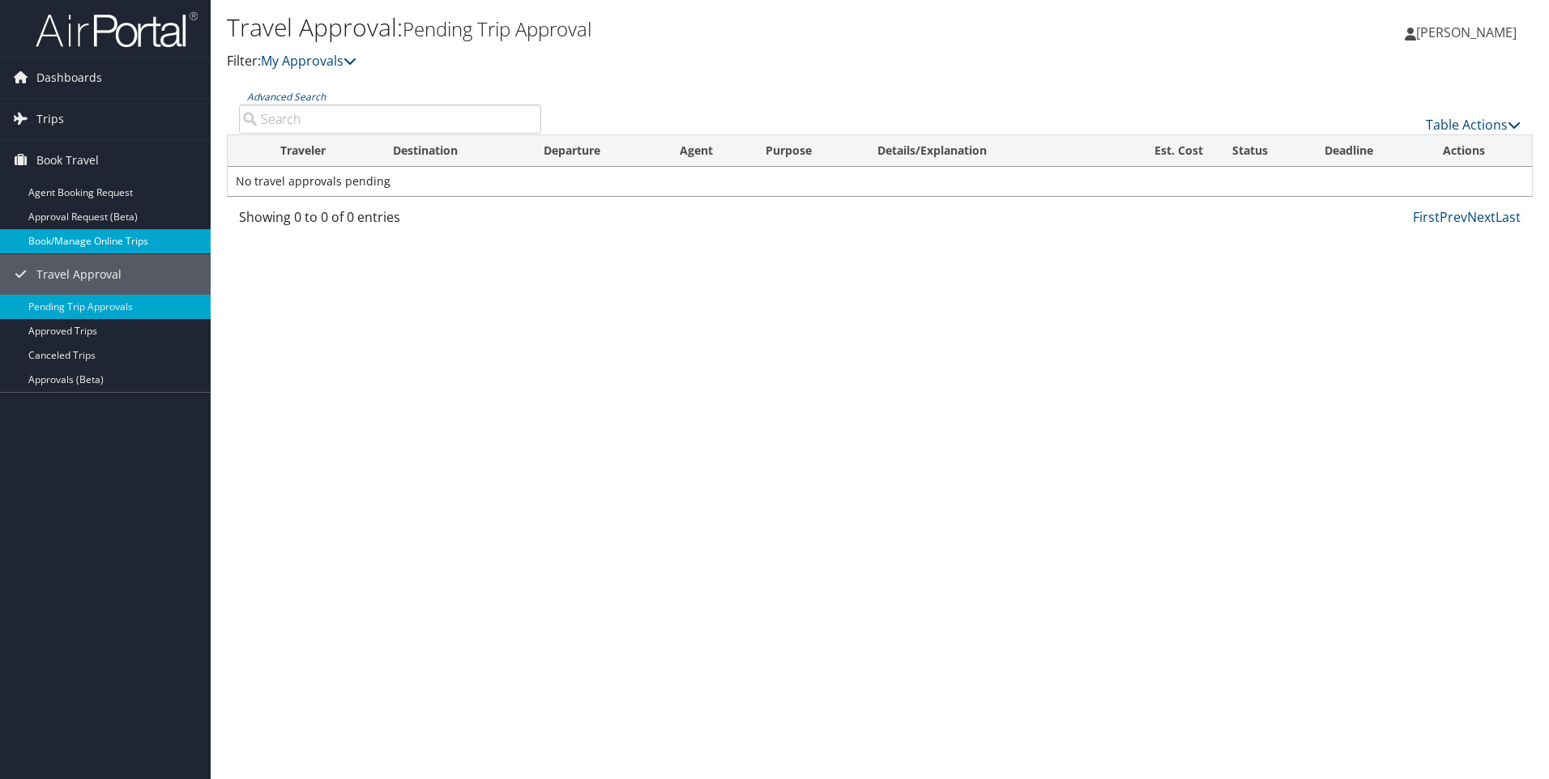
click at [145, 245] on link "Book/Manage Online Trips" at bounding box center [105, 241] width 211 height 24
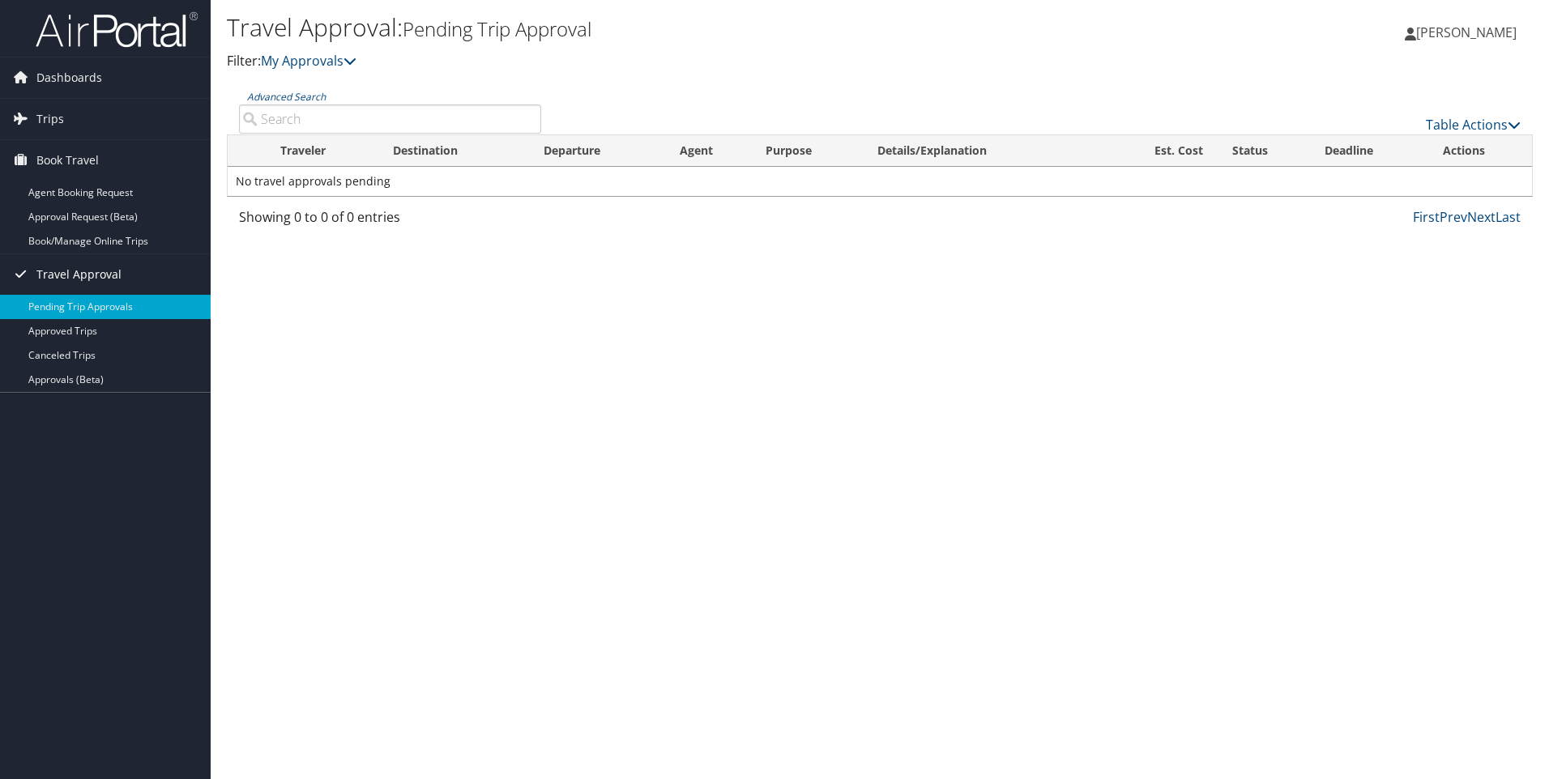
click at [69, 263] on span "Travel Approval" at bounding box center [78, 274] width 85 height 41
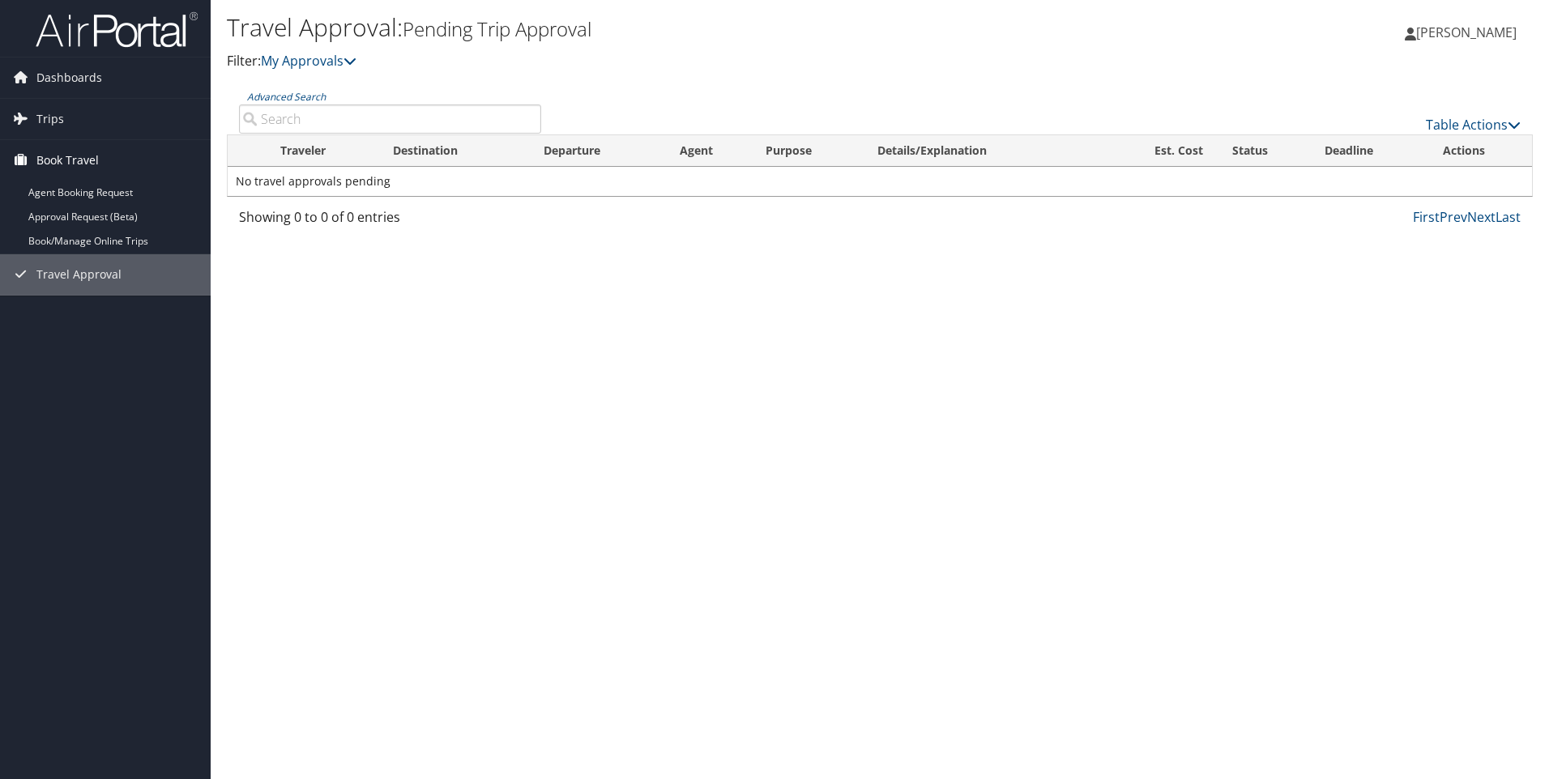
click at [105, 158] on link "Book Travel" at bounding box center [105, 160] width 211 height 41
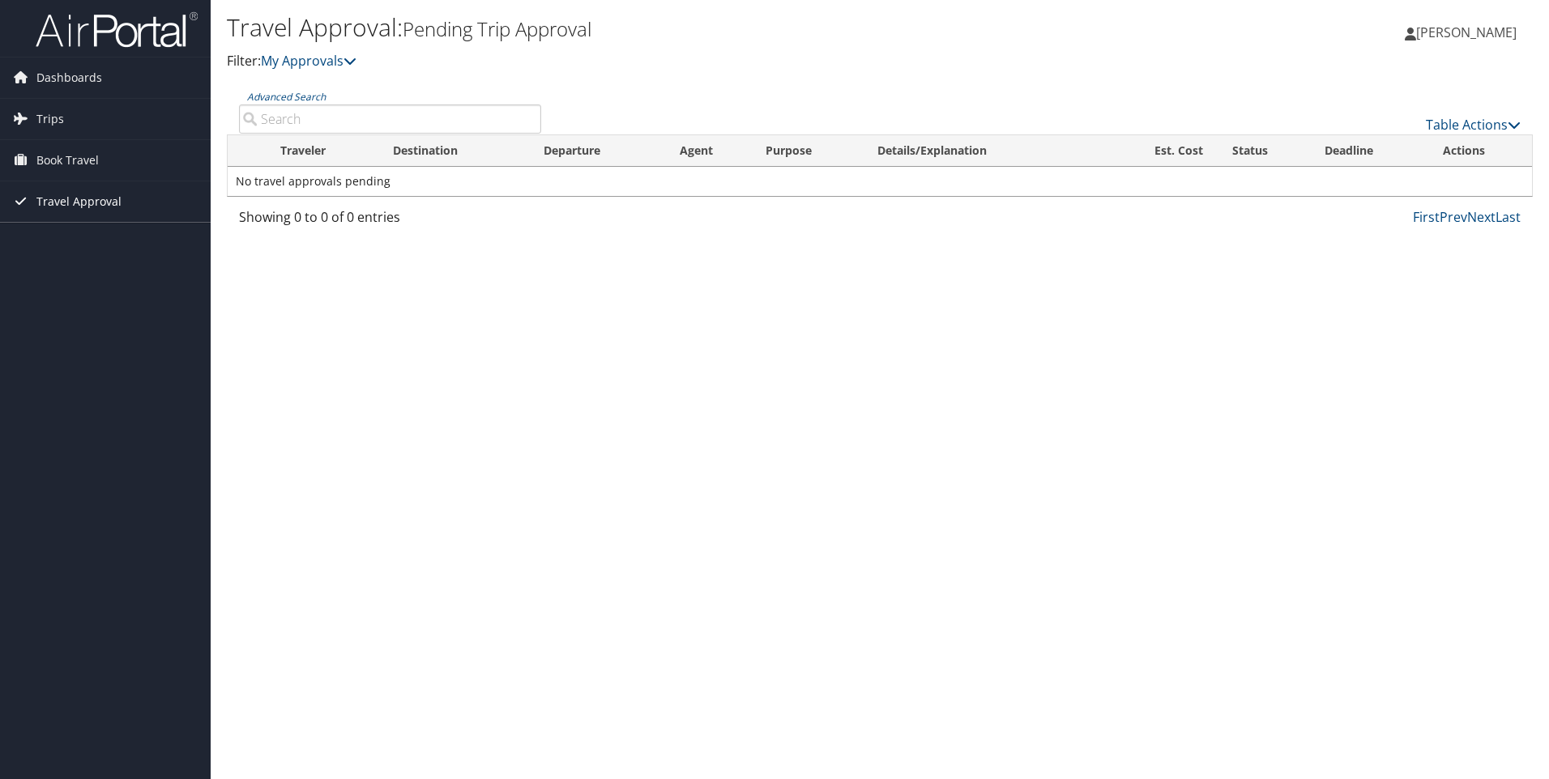
click at [68, 203] on span "Travel Approval" at bounding box center [78, 201] width 85 height 41
click at [69, 203] on span "Travel Approval" at bounding box center [78, 201] width 85 height 41
click at [85, 177] on span "Book Travel" at bounding box center [67, 160] width 62 height 41
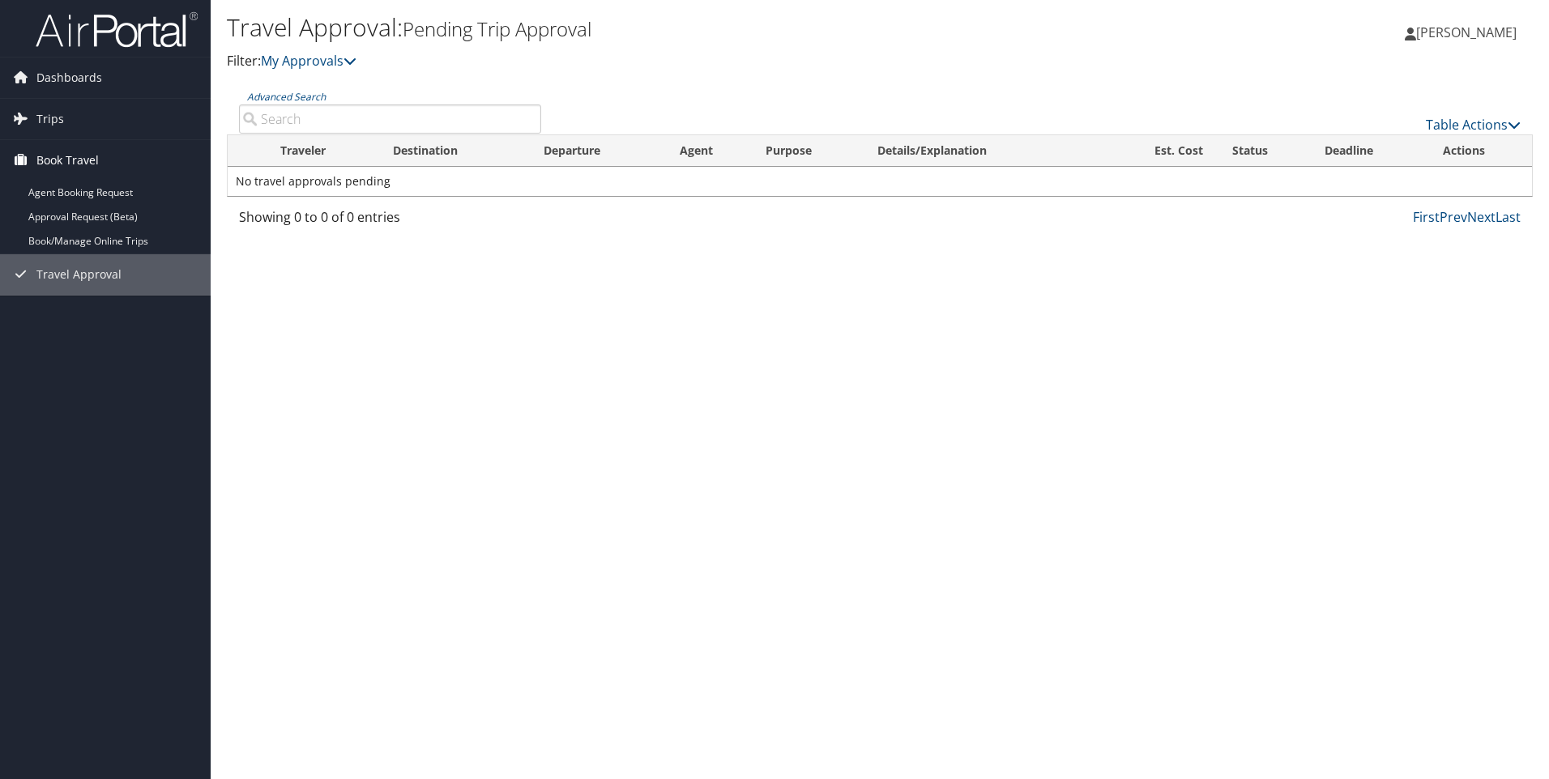
click at [86, 167] on span "Book Travel" at bounding box center [67, 160] width 62 height 41
